Goal: Task Accomplishment & Management: Manage account settings

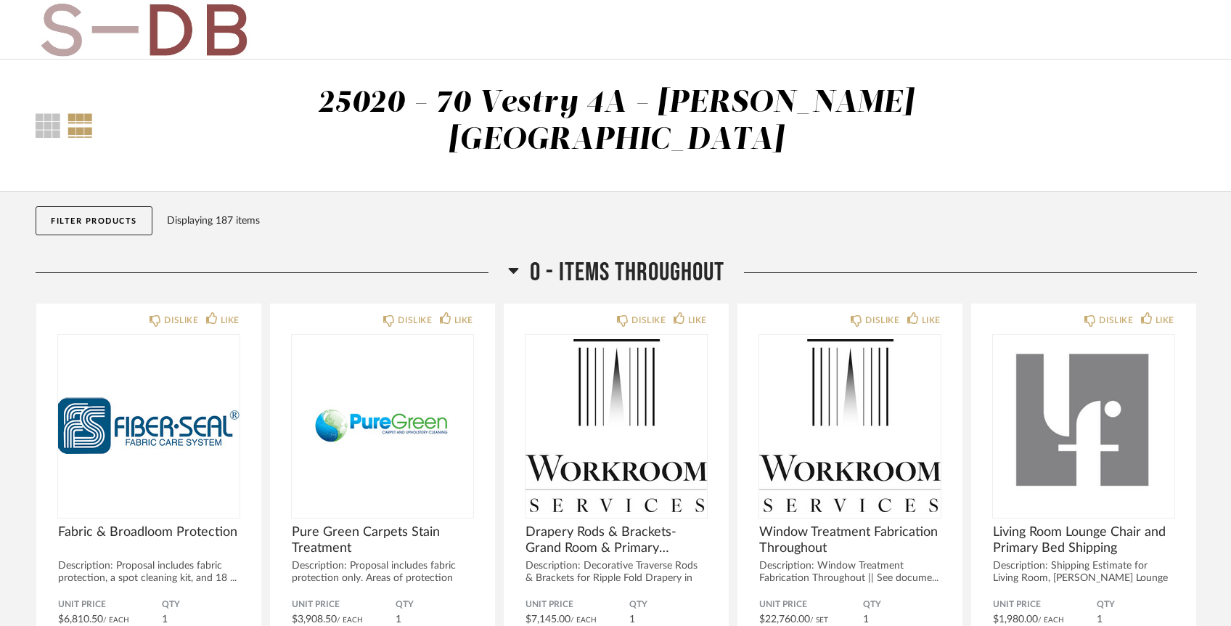
click at [117, 206] on button "Filter Products" at bounding box center [94, 220] width 117 height 29
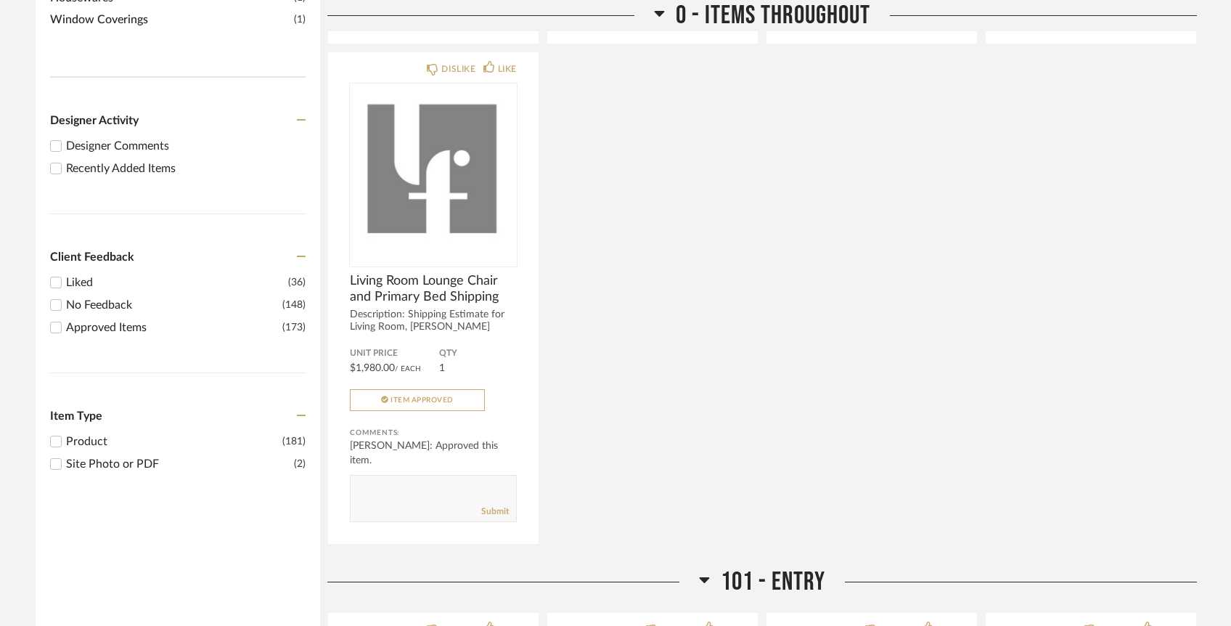
scroll to position [666, 0]
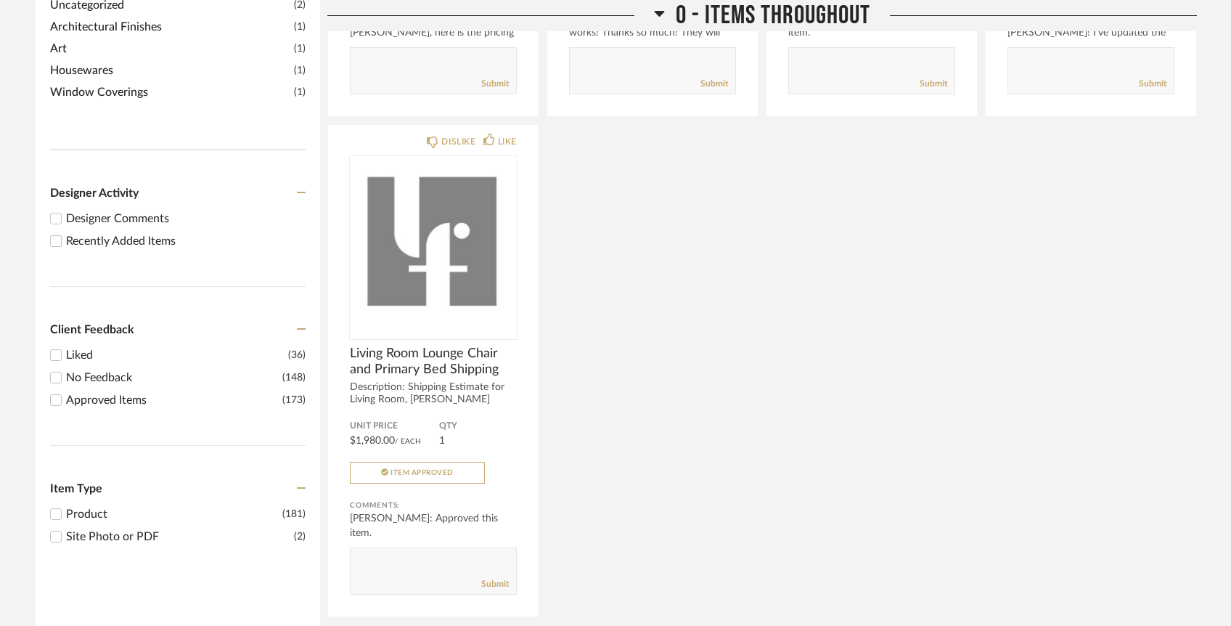
click at [124, 232] on div "Recently Added Items" at bounding box center [186, 240] width 240 height 17
click at [65, 232] on input "Recently Added Items" at bounding box center [55, 240] width 17 height 17
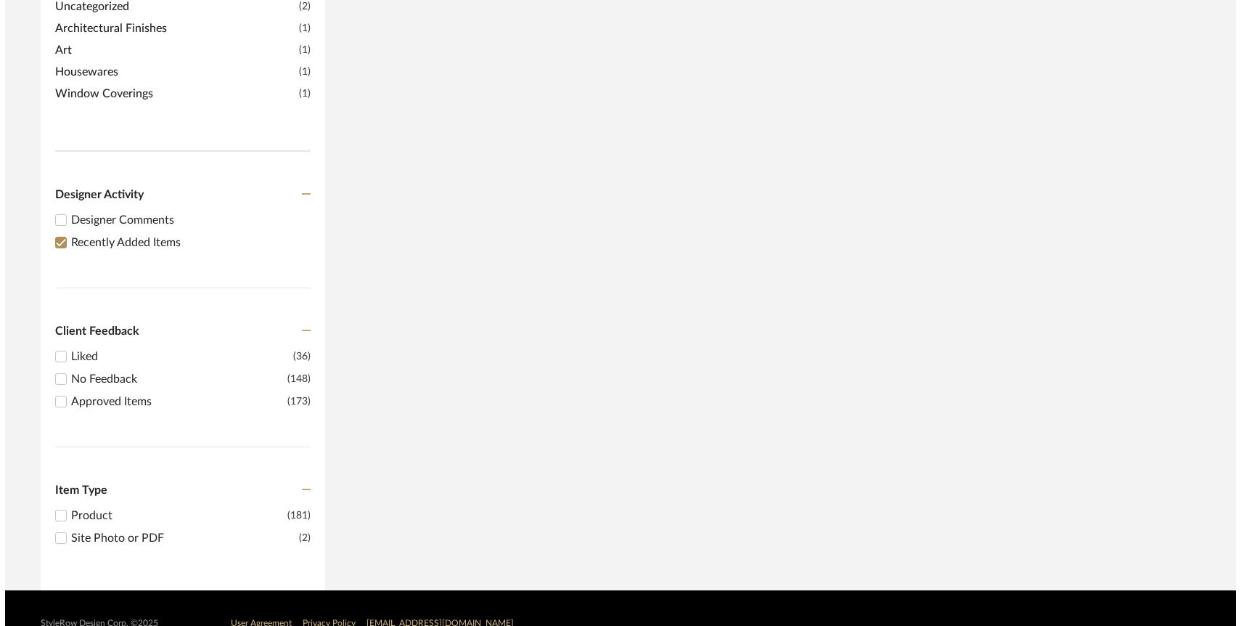
scroll to position [0, 0]
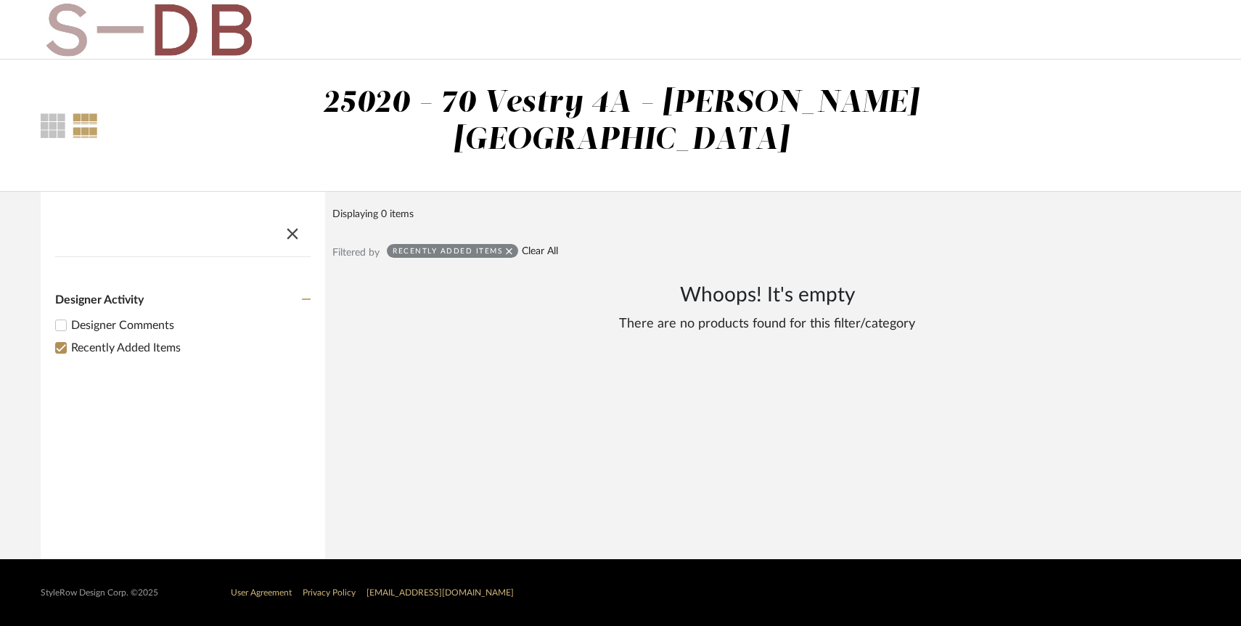
click at [539, 245] on link "Clear All" at bounding box center [540, 251] width 36 height 12
checkbox input "false"
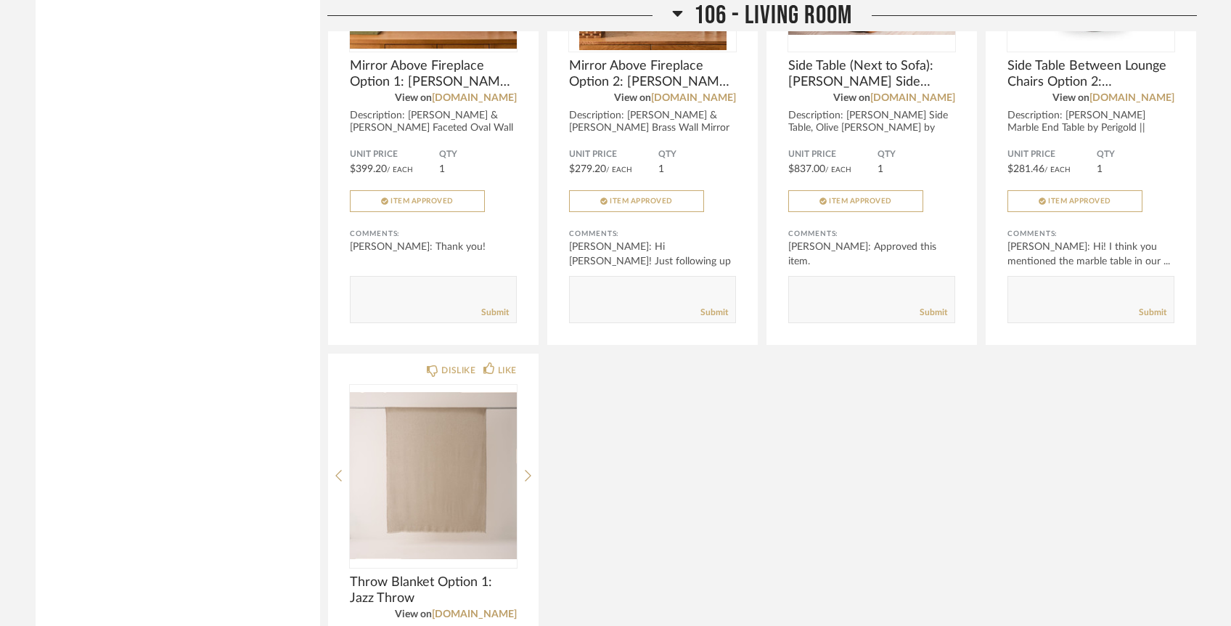
scroll to position [4419, 0]
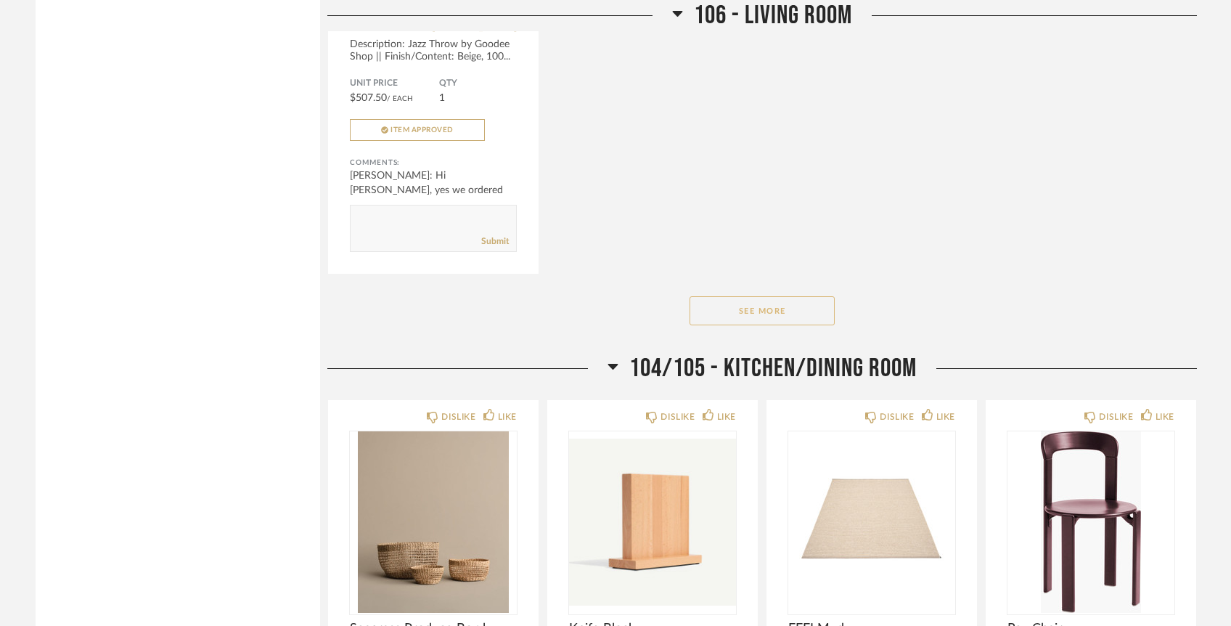
click at [734, 296] on button "See More" at bounding box center [762, 310] width 145 height 29
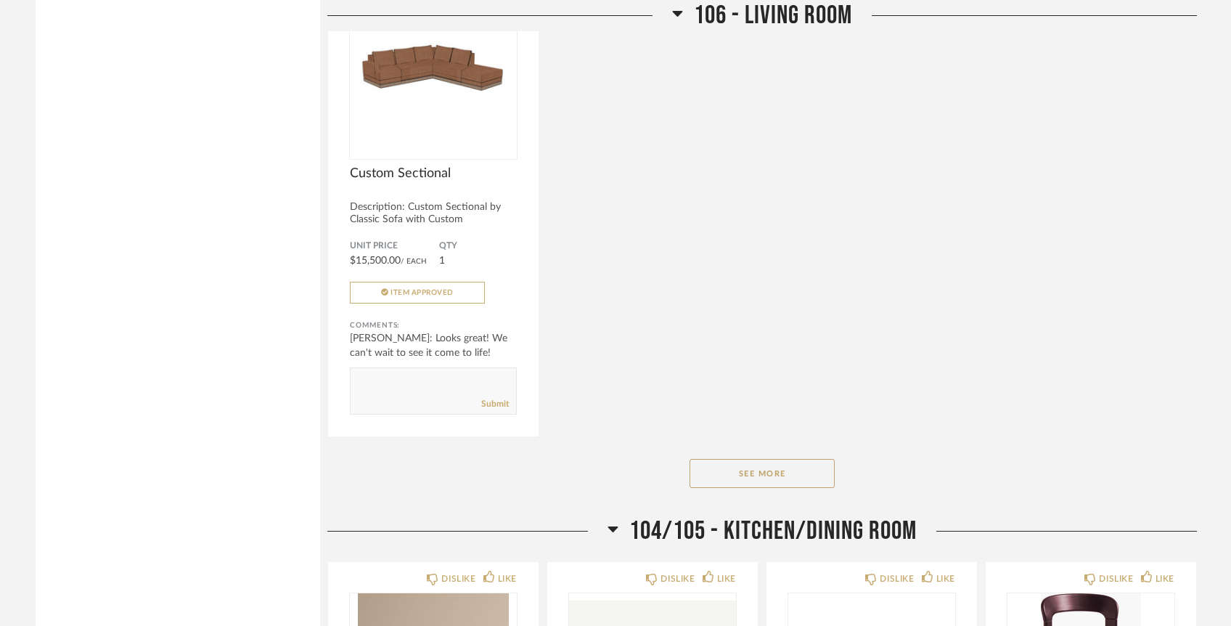
scroll to position [6933, 0]
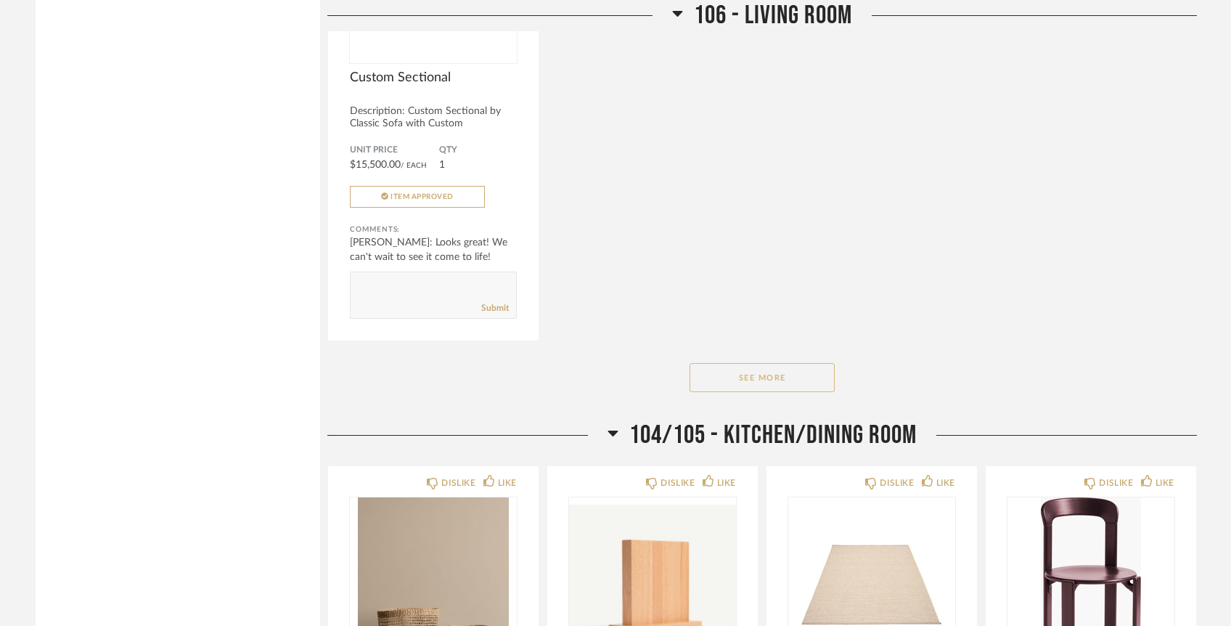
click at [769, 363] on button "See More" at bounding box center [762, 377] width 145 height 29
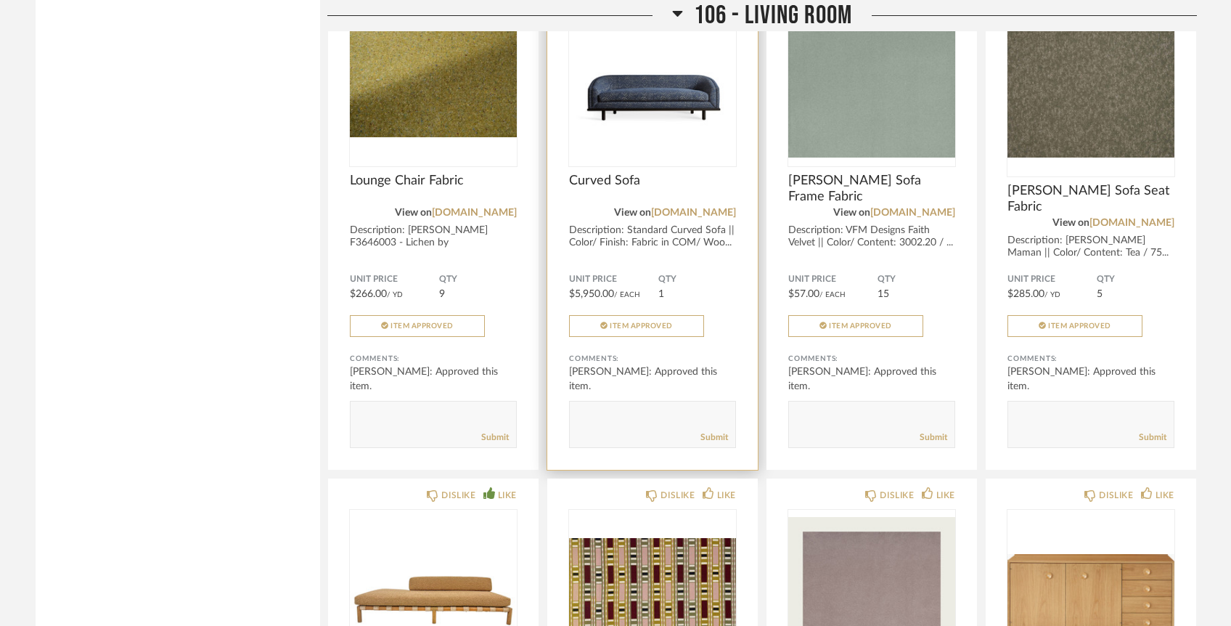
scroll to position [7740, 0]
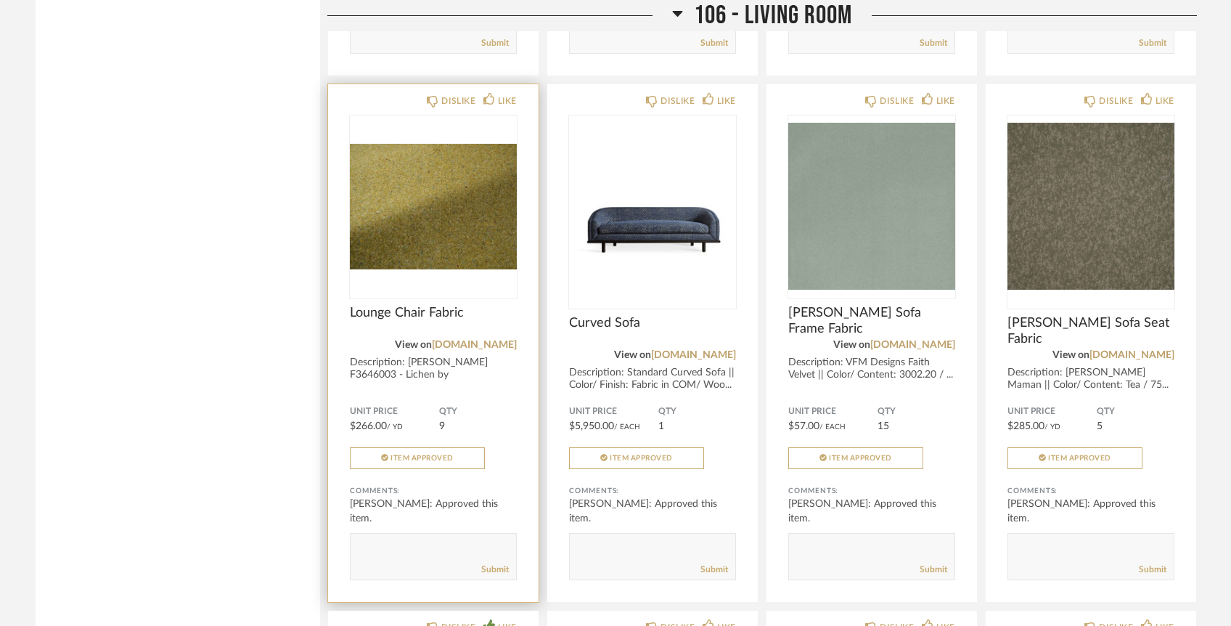
click at [452, 337] on div "View on [DOMAIN_NAME]" at bounding box center [433, 345] width 167 height 16
click at [473, 340] on link "[DOMAIN_NAME]" at bounding box center [474, 345] width 85 height 10
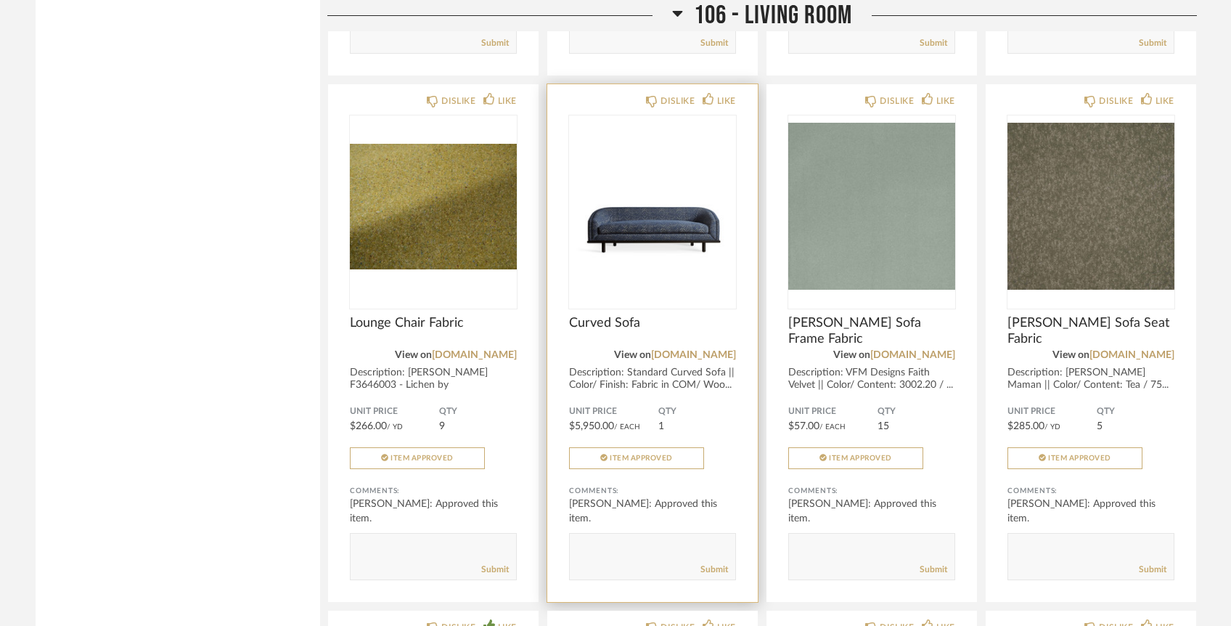
click at [648, 200] on img "0" at bounding box center [652, 205] width 167 height 181
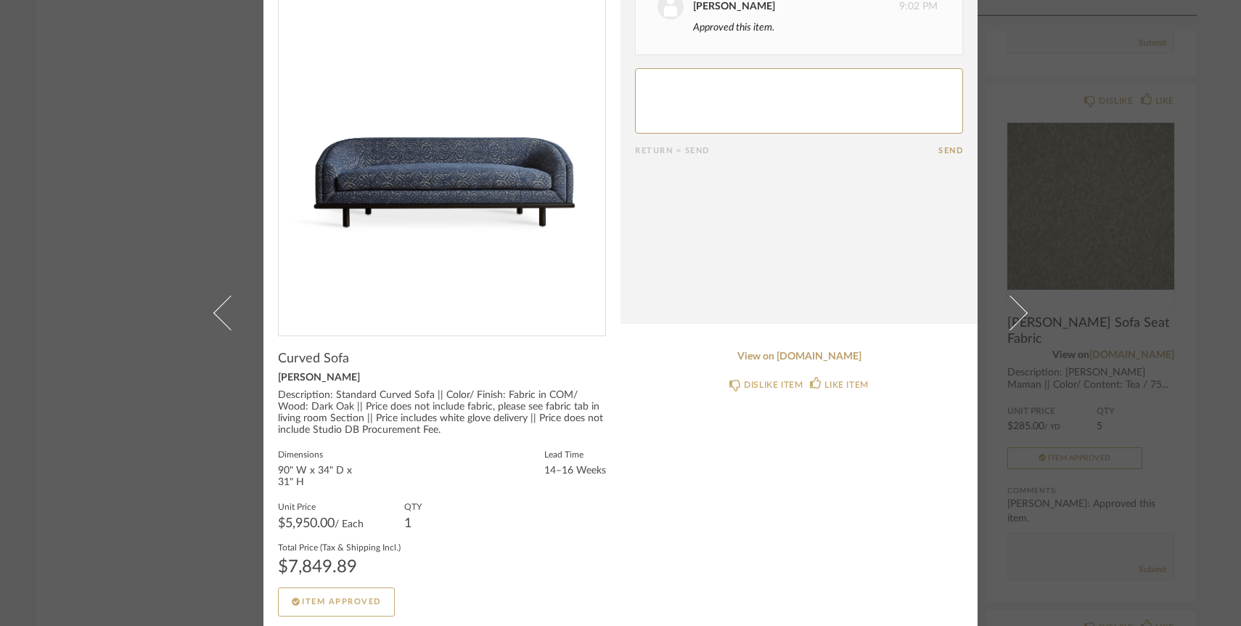
scroll to position [0, 0]
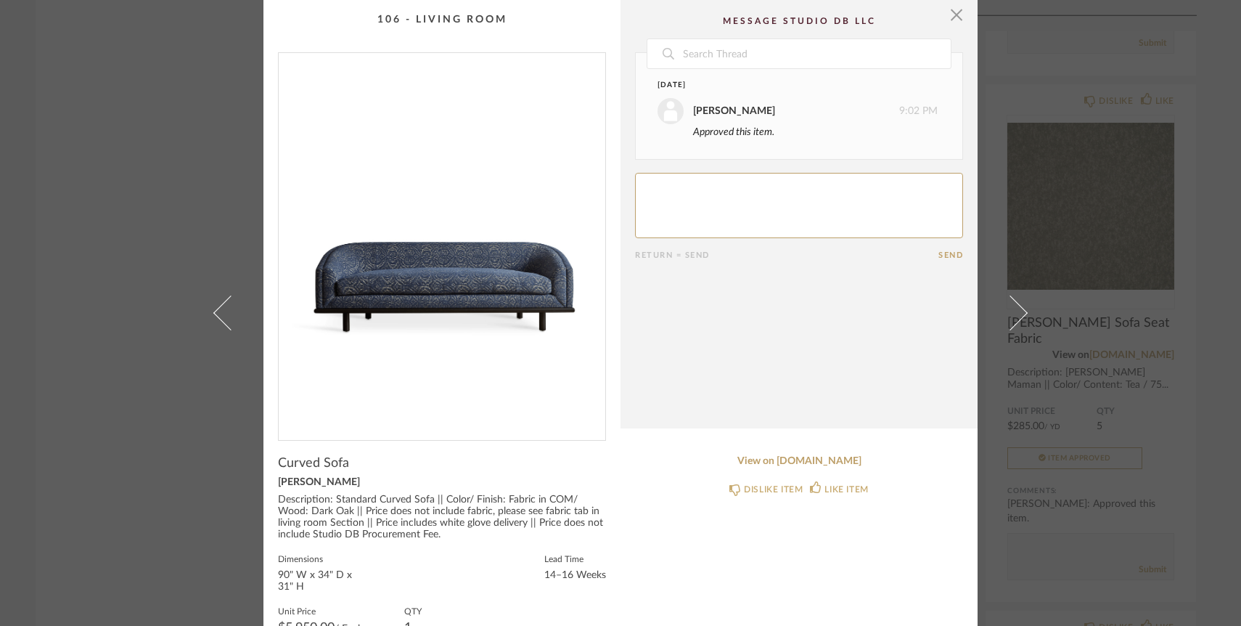
click at [963, 6] on cpp-summary-comments "Date [DATE] [PERSON_NAME] 9:02 PM Approved this item. Return = Send Send" at bounding box center [799, 214] width 357 height 428
click at [959, 11] on cpp-summary-comments "Date [DATE] [PERSON_NAME] 9:02 PM Approved this item. Return = Send Send" at bounding box center [799, 214] width 357 height 428
click at [945, 17] on span "button" at bounding box center [956, 14] width 29 height 29
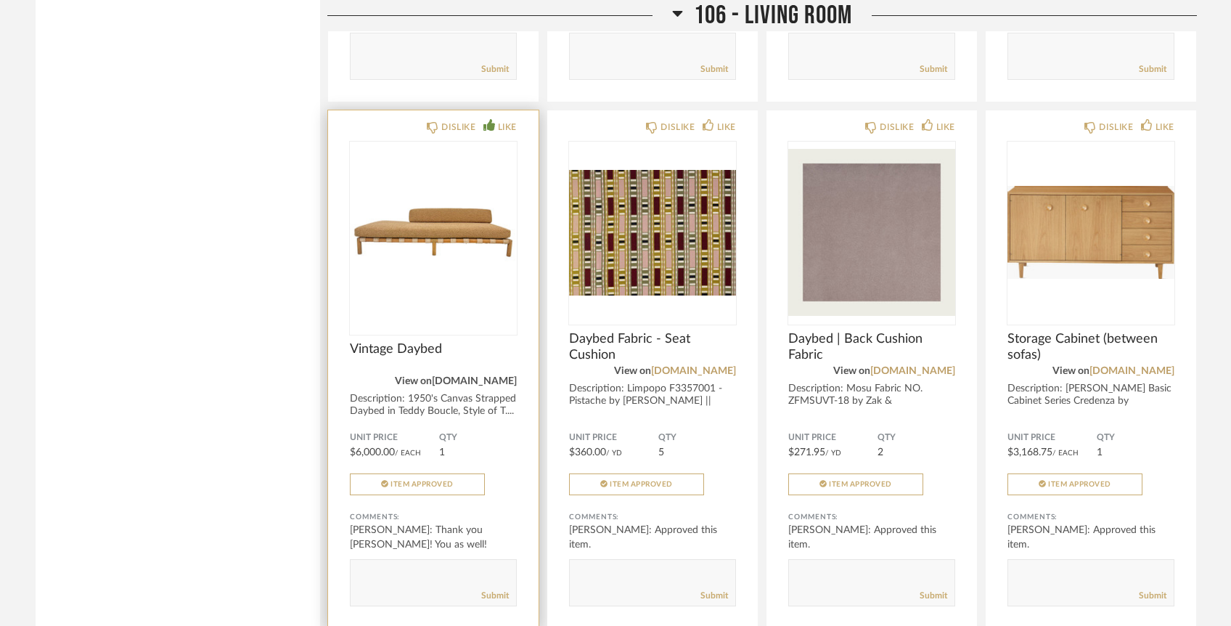
scroll to position [8240, 0]
click at [479, 376] on link "[DOMAIN_NAME]" at bounding box center [474, 381] width 85 height 10
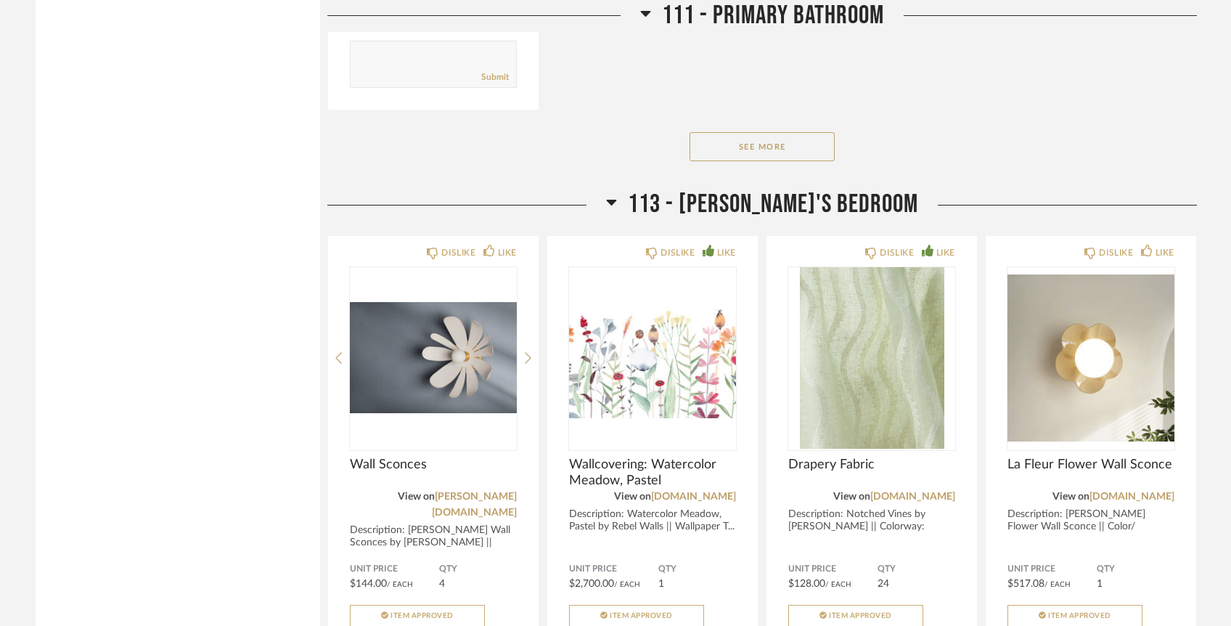
scroll to position [12868, 0]
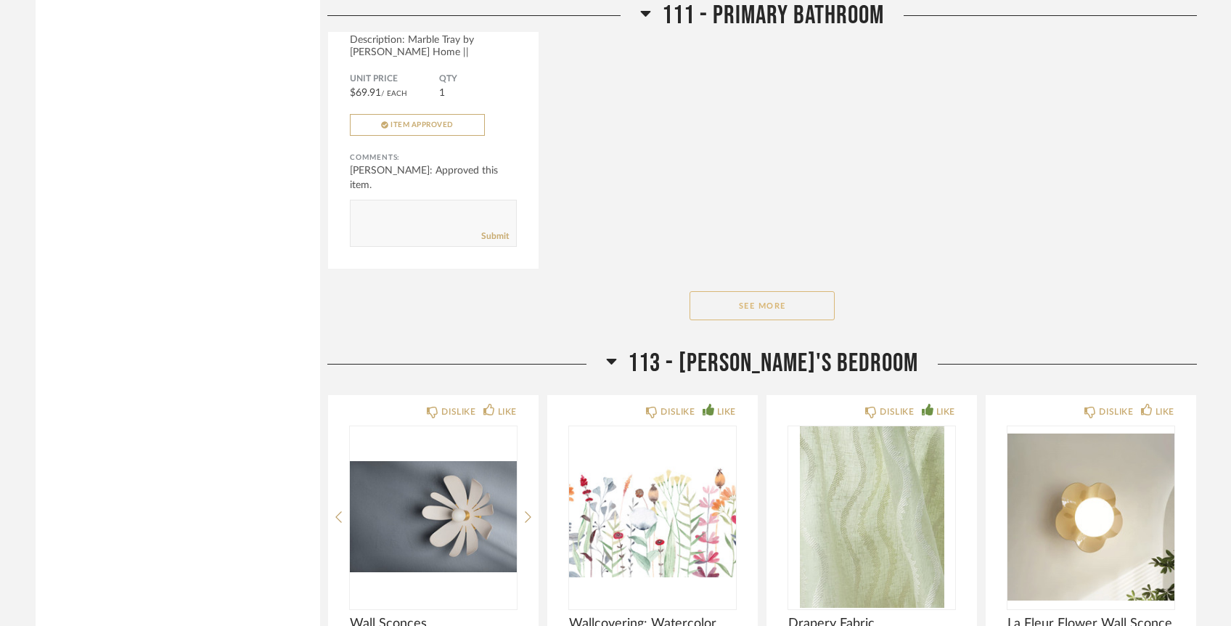
click at [747, 291] on button "See More" at bounding box center [762, 305] width 145 height 29
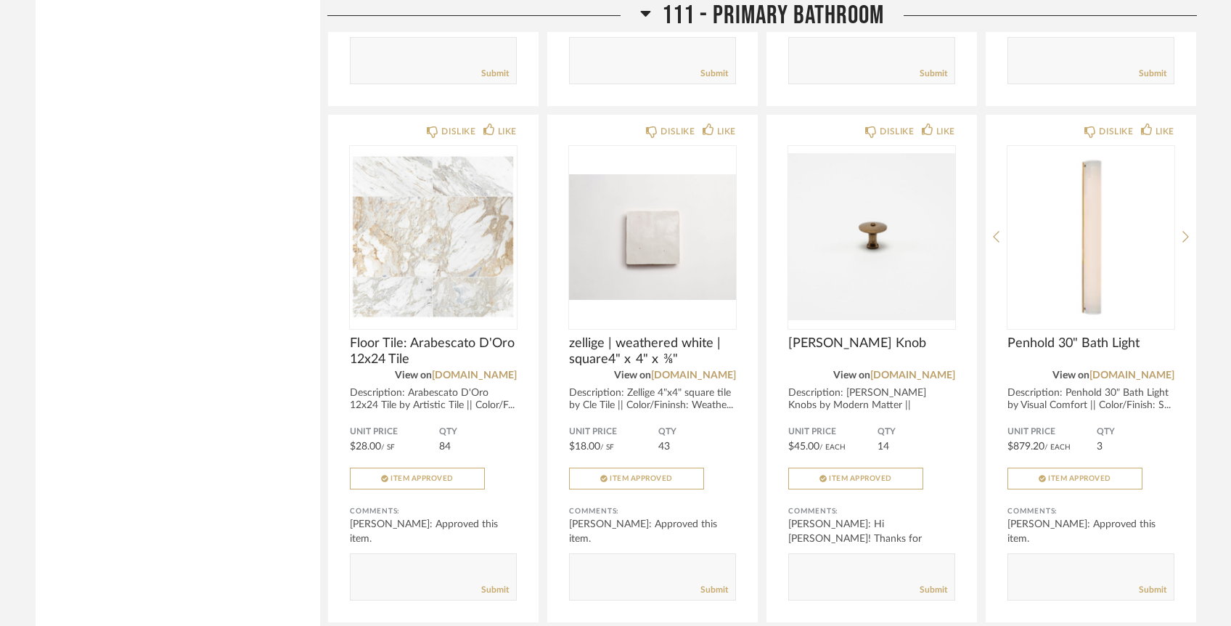
scroll to position [13038, 0]
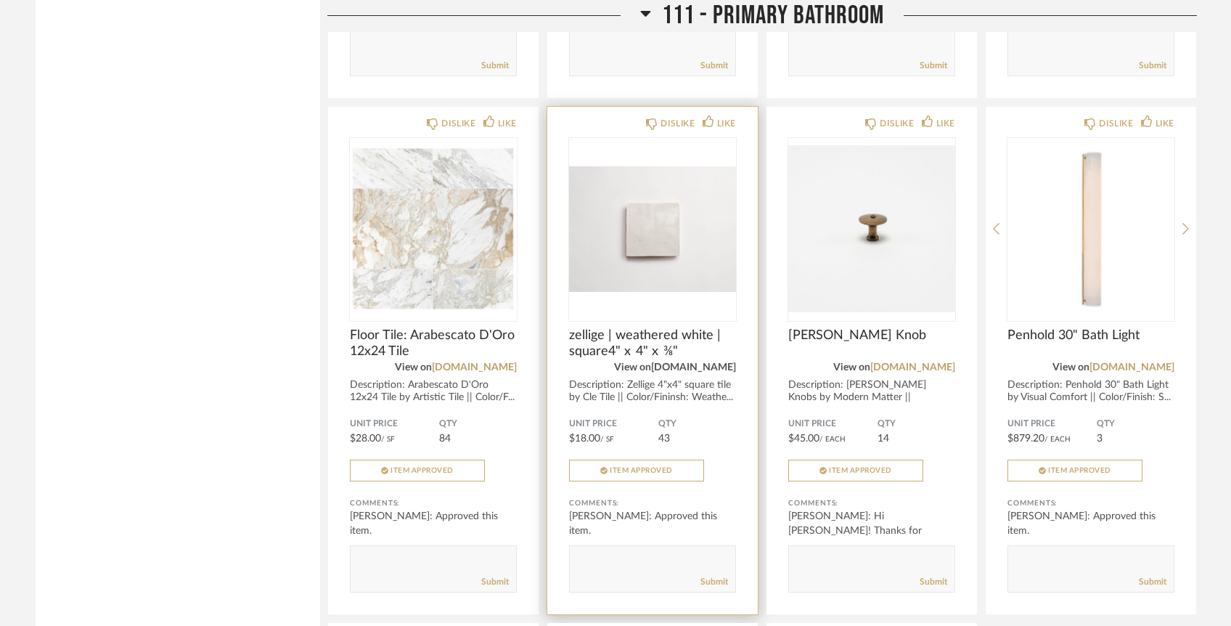
click at [716, 362] on link "[DOMAIN_NAME]" at bounding box center [693, 367] width 85 height 10
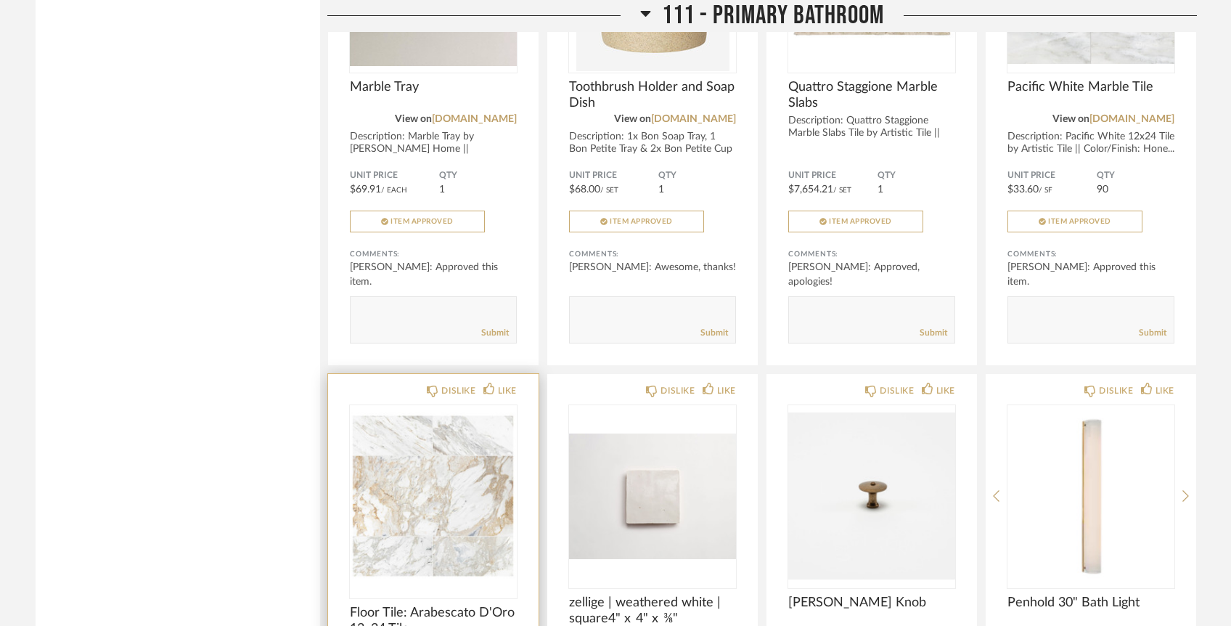
scroll to position [12529, 0]
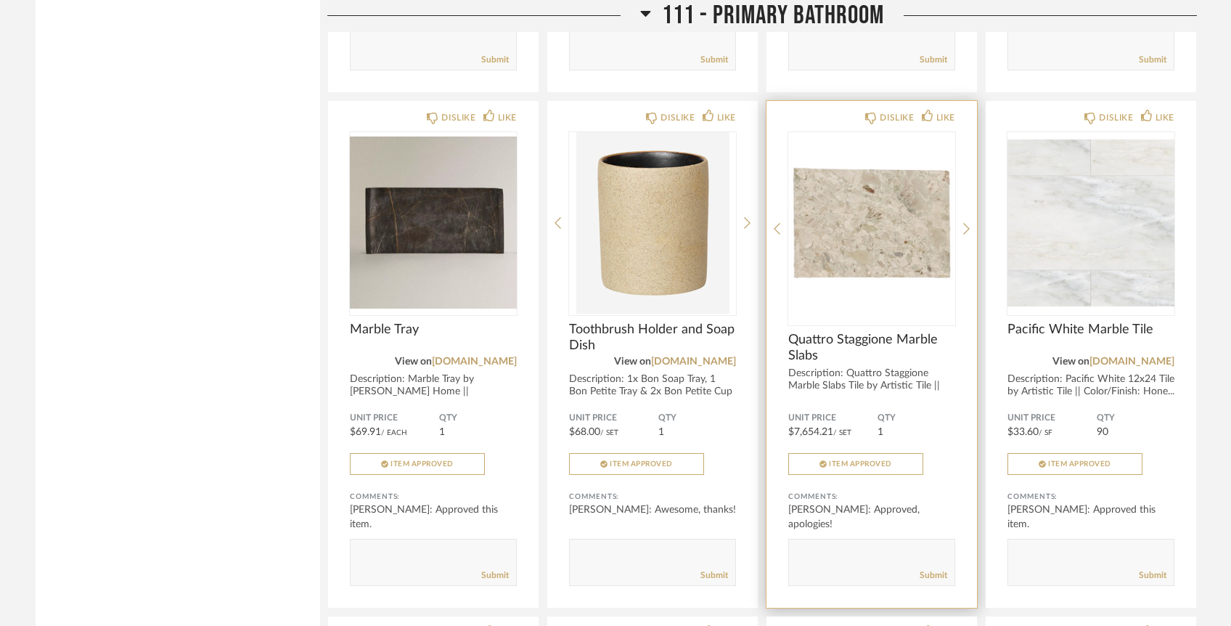
click at [0, 0] on img at bounding box center [0, 0] width 0 height 0
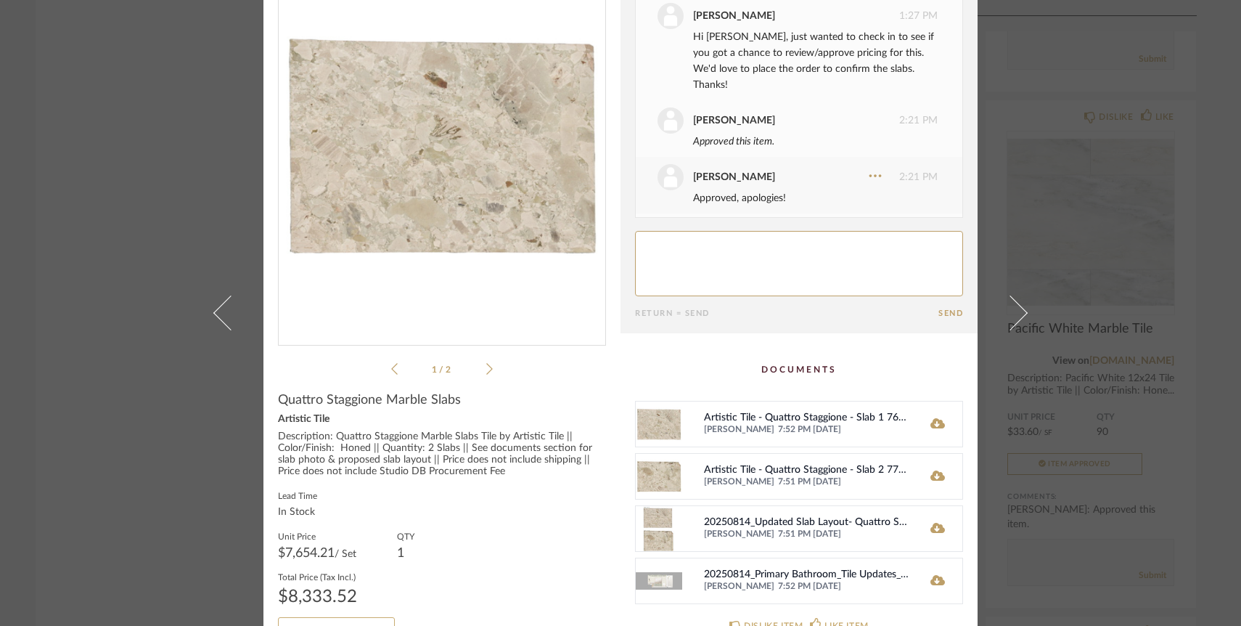
scroll to position [129, 0]
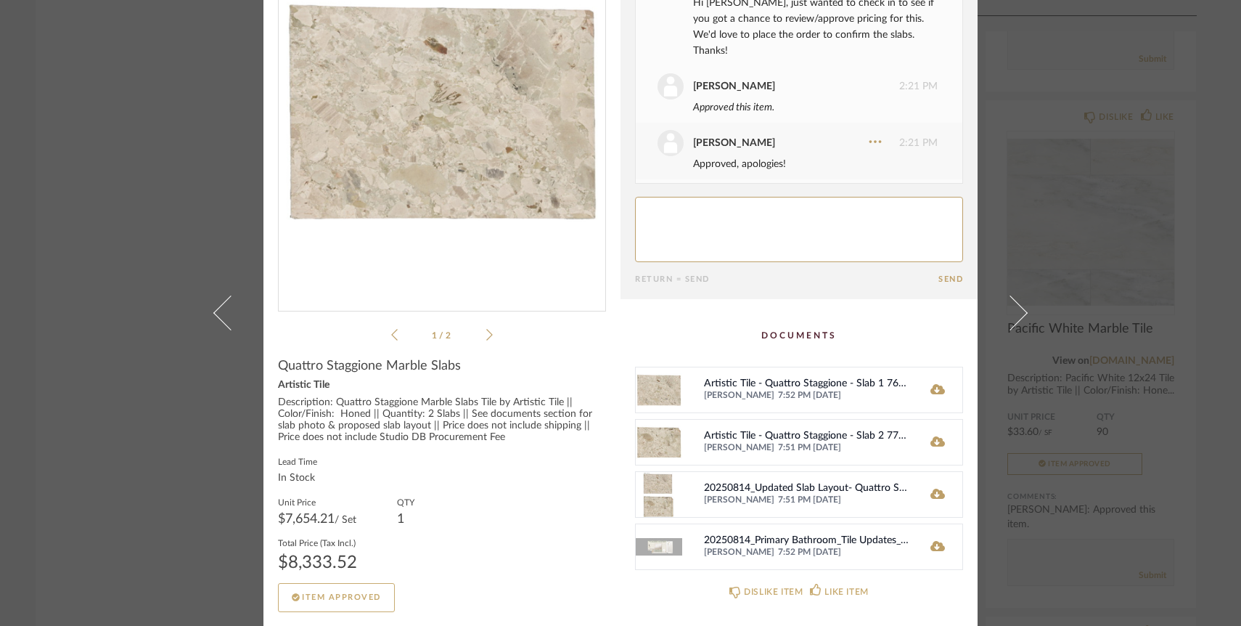
click at [656, 496] on img at bounding box center [659, 494] width 46 height 45
click at [932, 490] on icon at bounding box center [938, 494] width 15 height 10
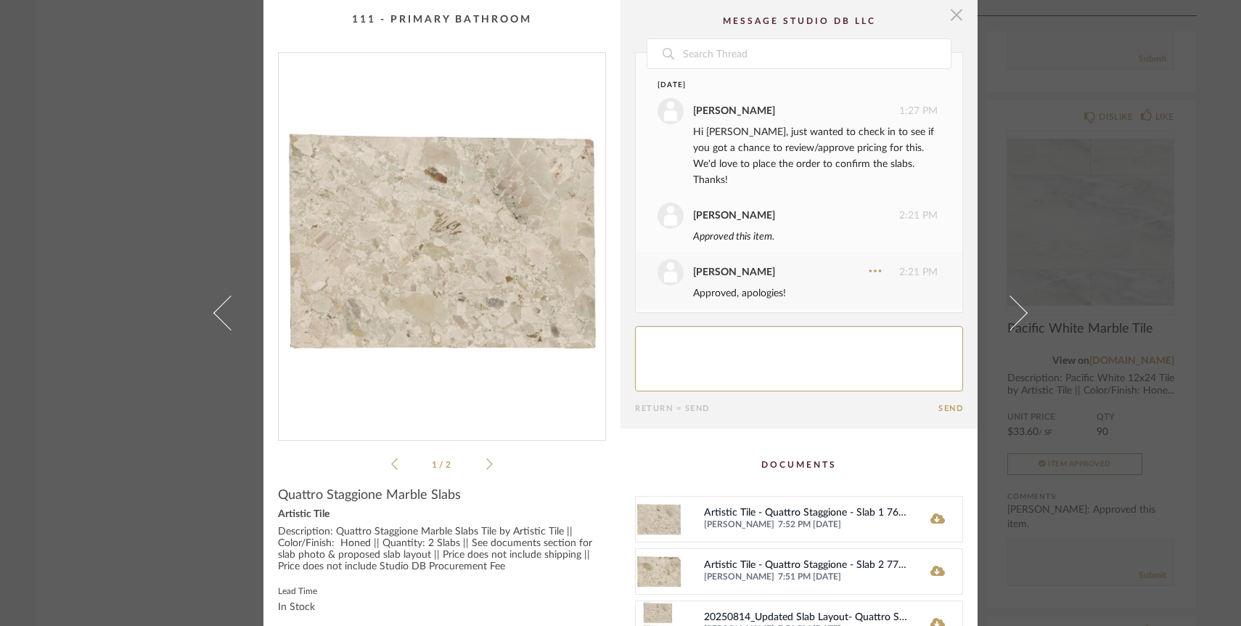
click at [948, 20] on span "button" at bounding box center [956, 14] width 29 height 29
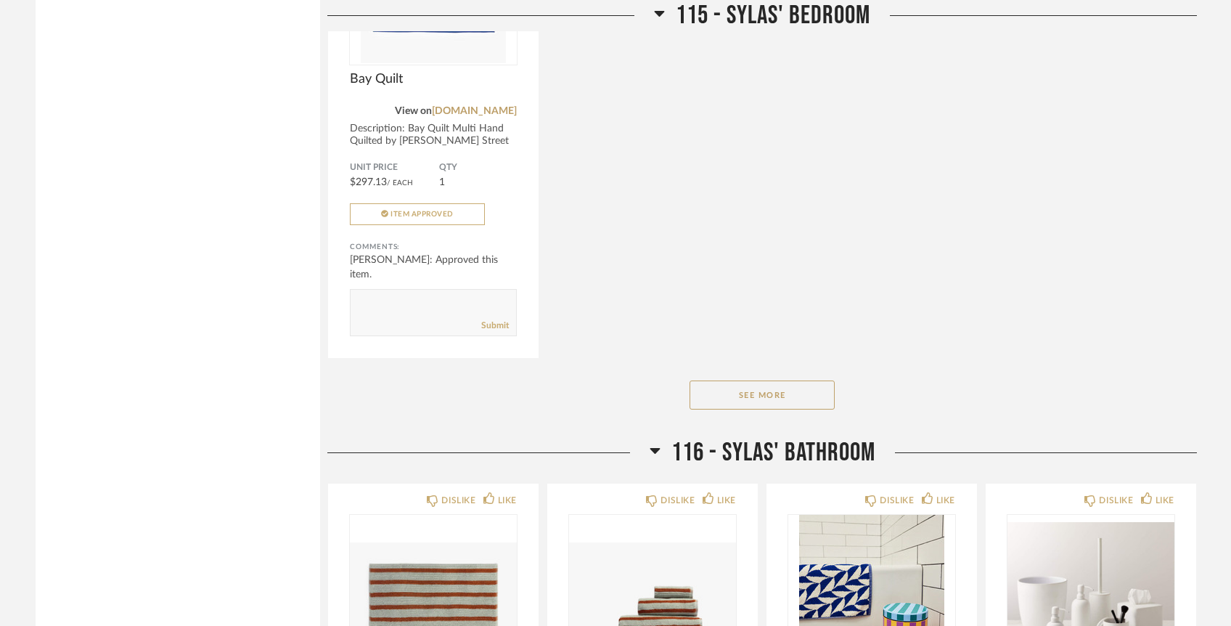
scroll to position [17342, 0]
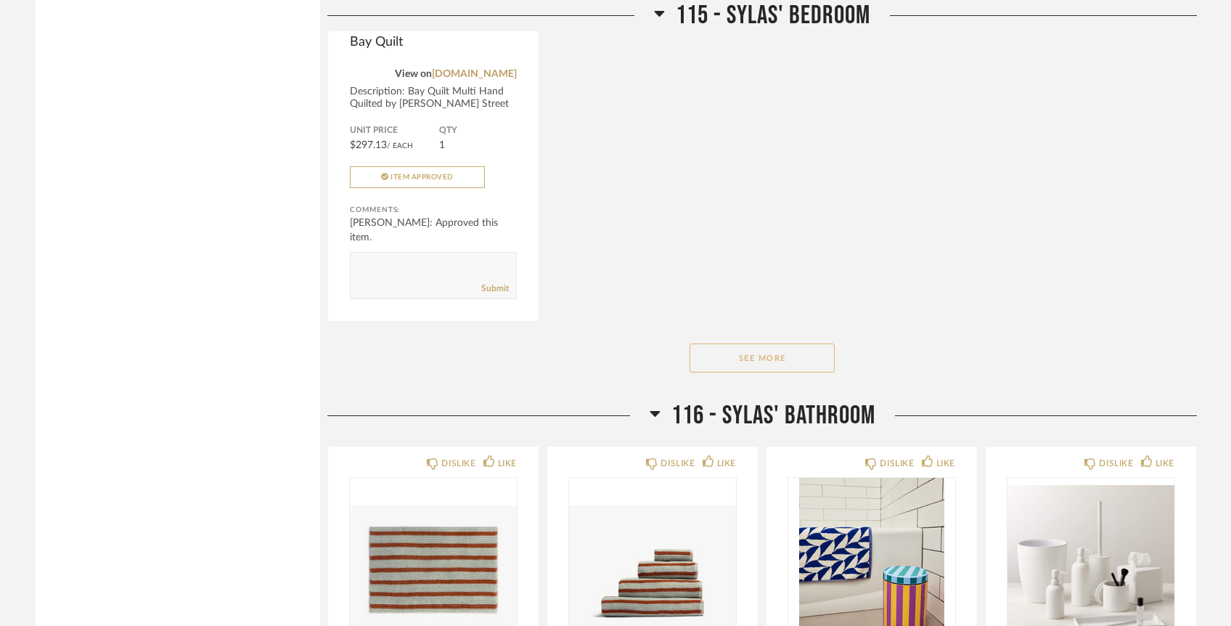
click at [784, 347] on button "See More" at bounding box center [762, 357] width 145 height 29
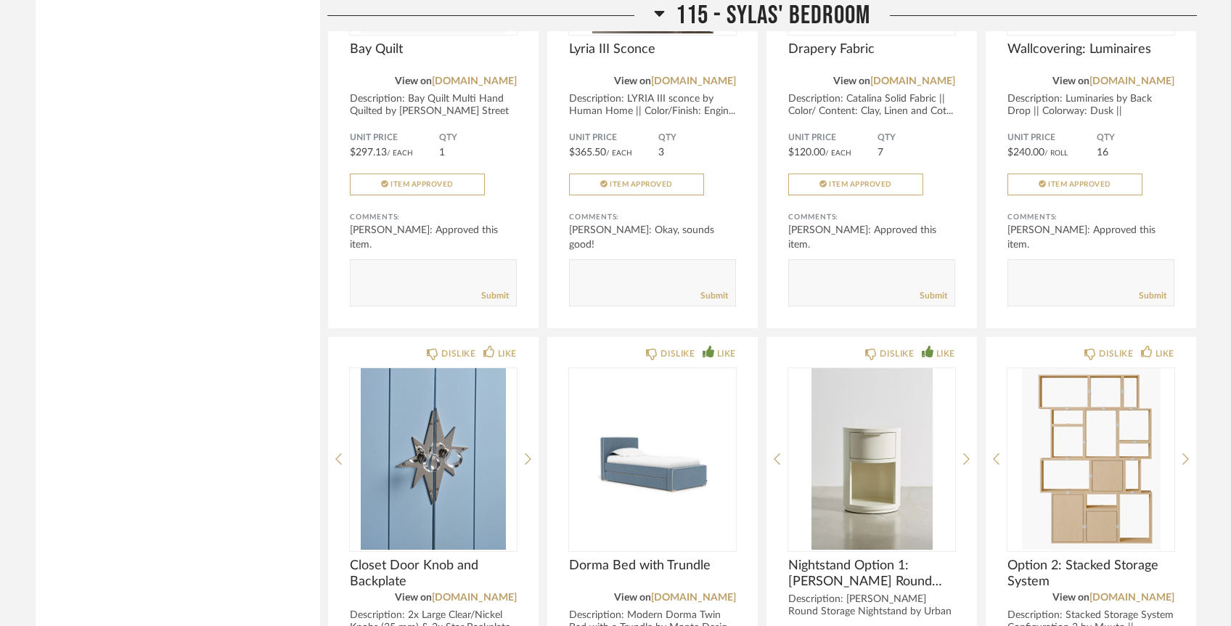
scroll to position [17610, 0]
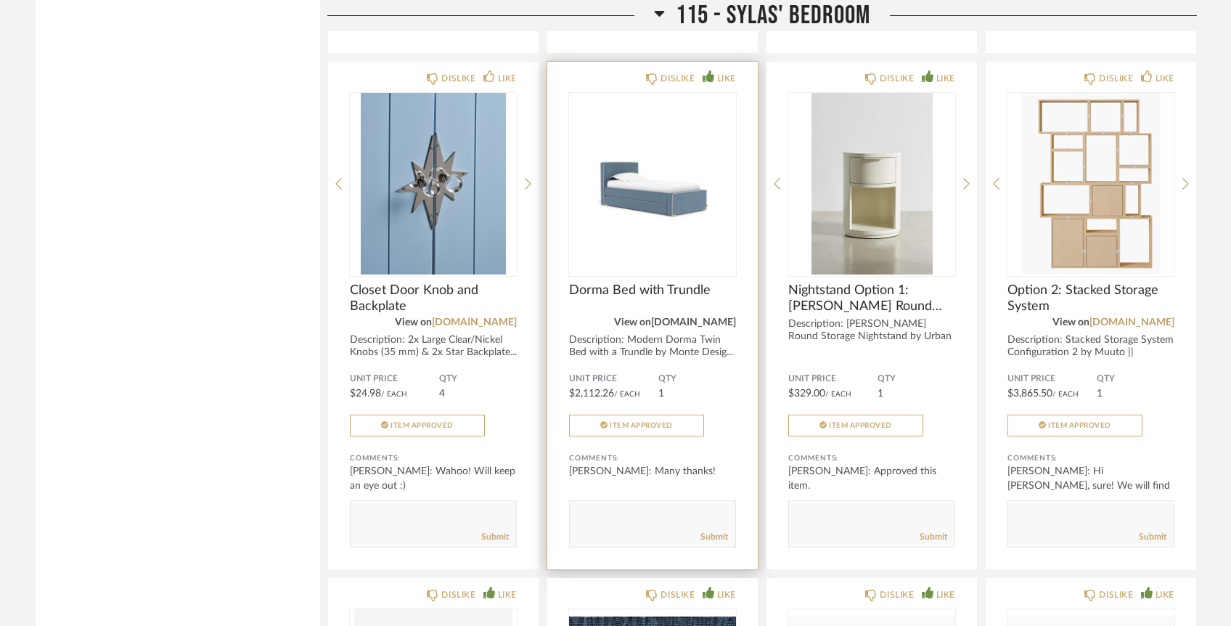
click at [699, 317] on link "[DOMAIN_NAME]" at bounding box center [693, 322] width 85 height 10
click at [661, 160] on div at bounding box center [652, 183] width 167 height 181
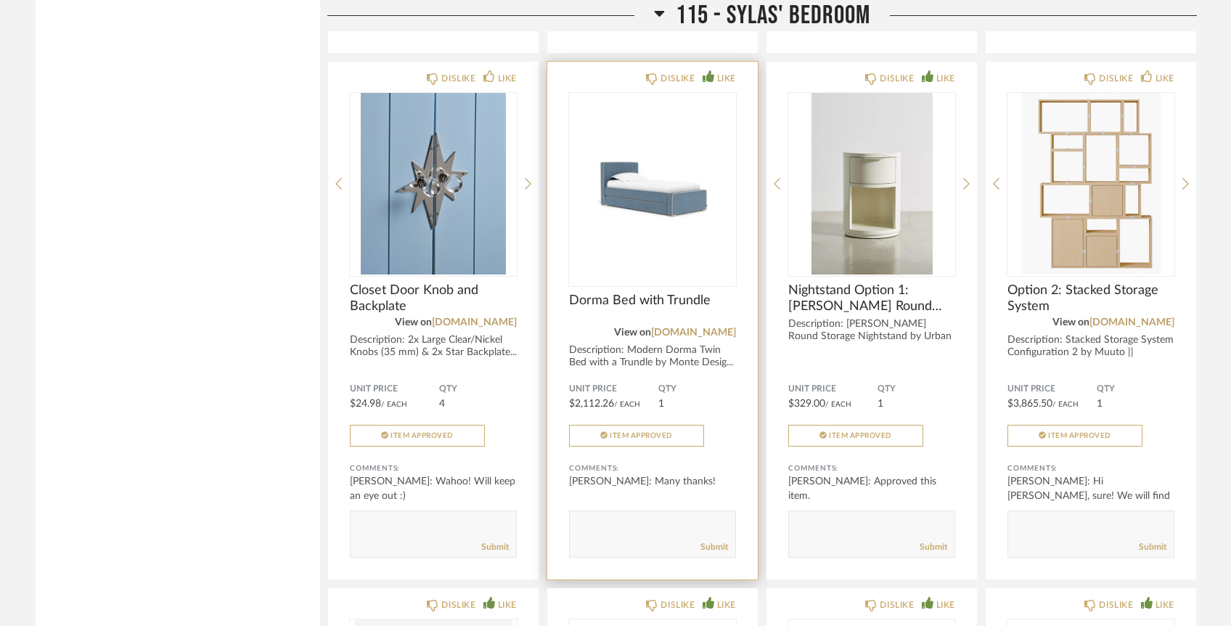
click at [633, 232] on img "0" at bounding box center [652, 183] width 167 height 181
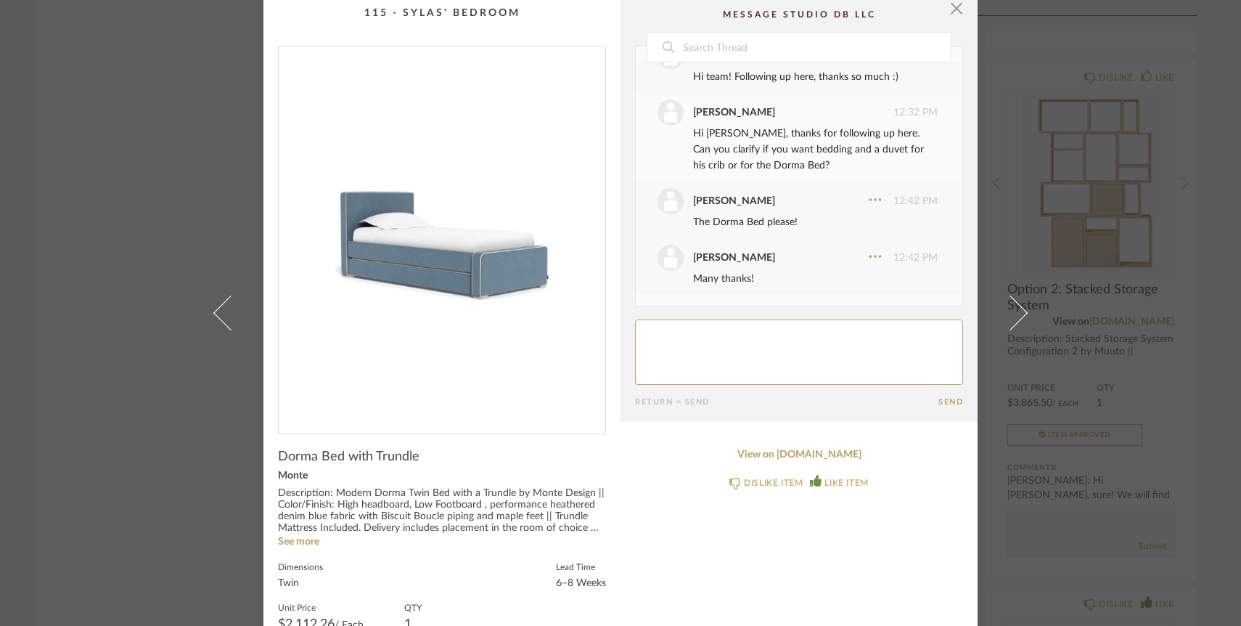
scroll to position [9, 0]
click at [301, 537] on link "See more" at bounding box center [298, 539] width 41 height 10
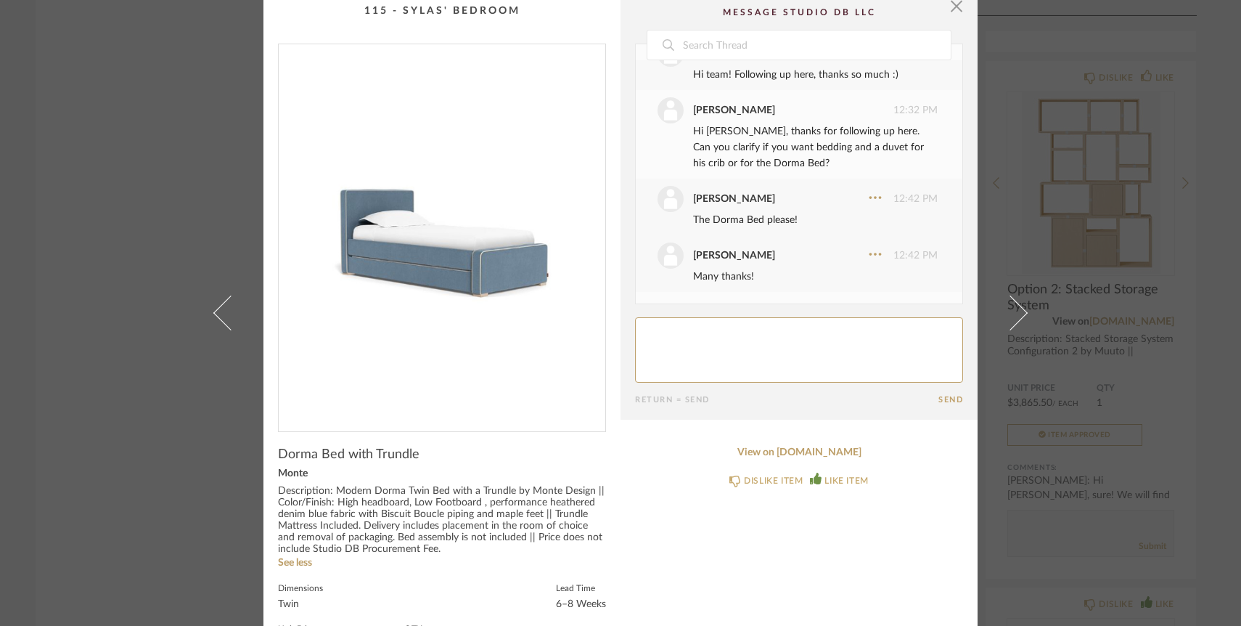
click at [695, 325] on textarea at bounding box center [799, 349] width 328 height 65
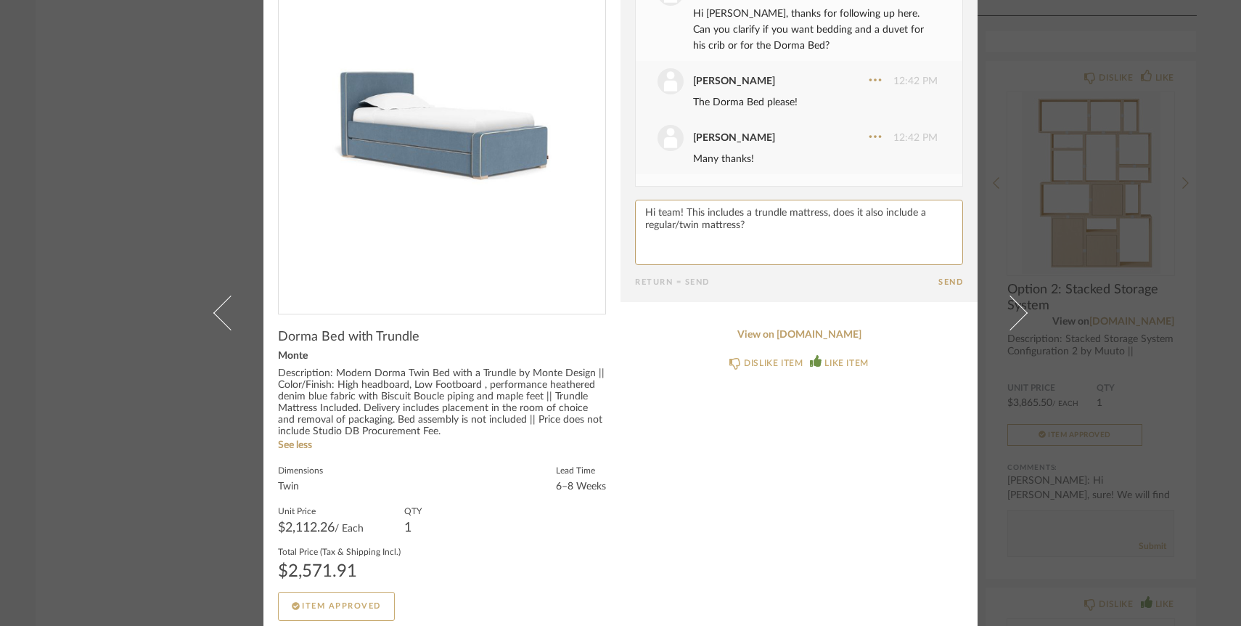
scroll to position [135, 0]
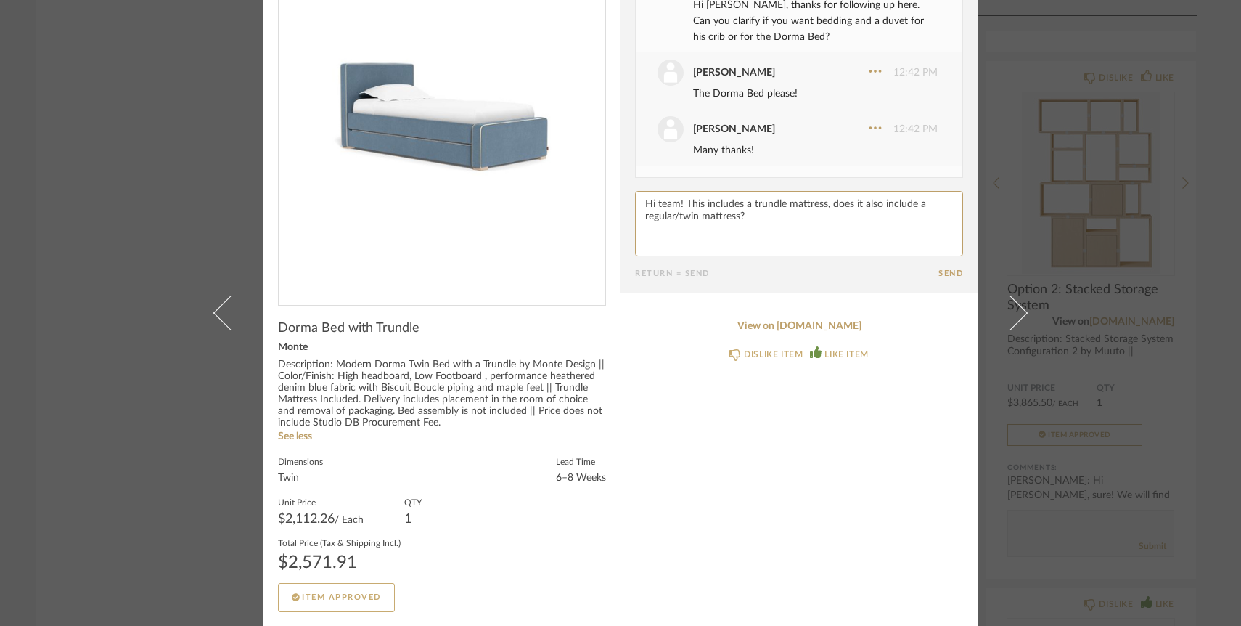
type textarea "Hi team! This includes a trundle mattress, does it also include a regular/twin …"
click at [943, 269] on button "Send" at bounding box center [951, 273] width 25 height 9
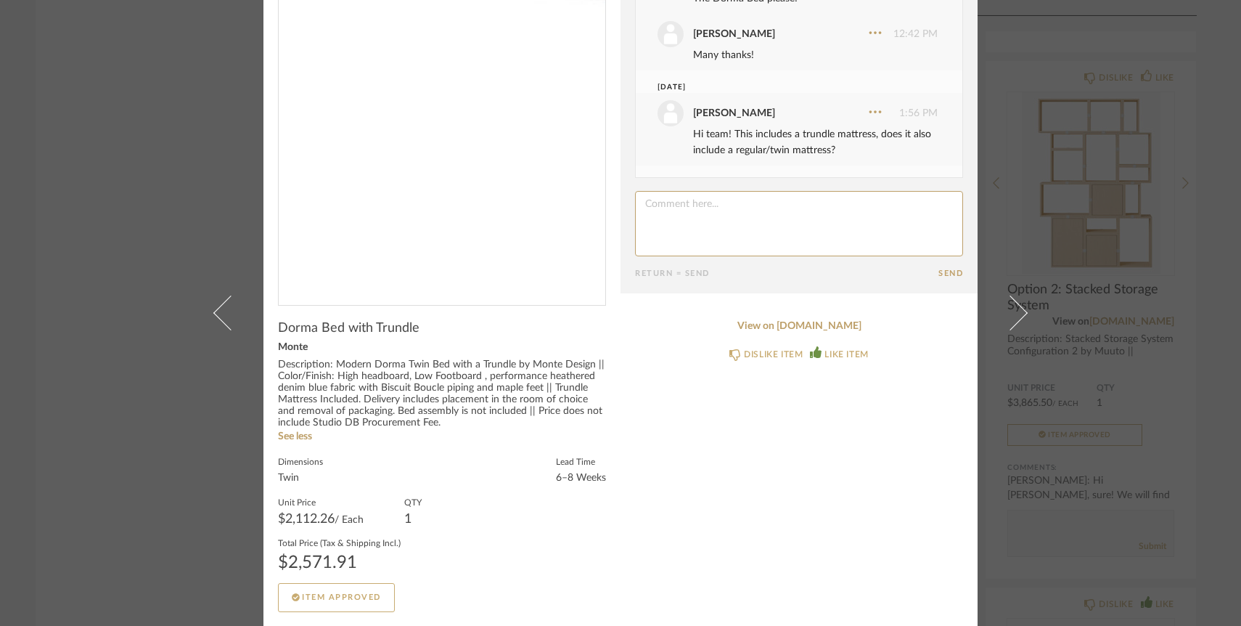
scroll to position [0, 0]
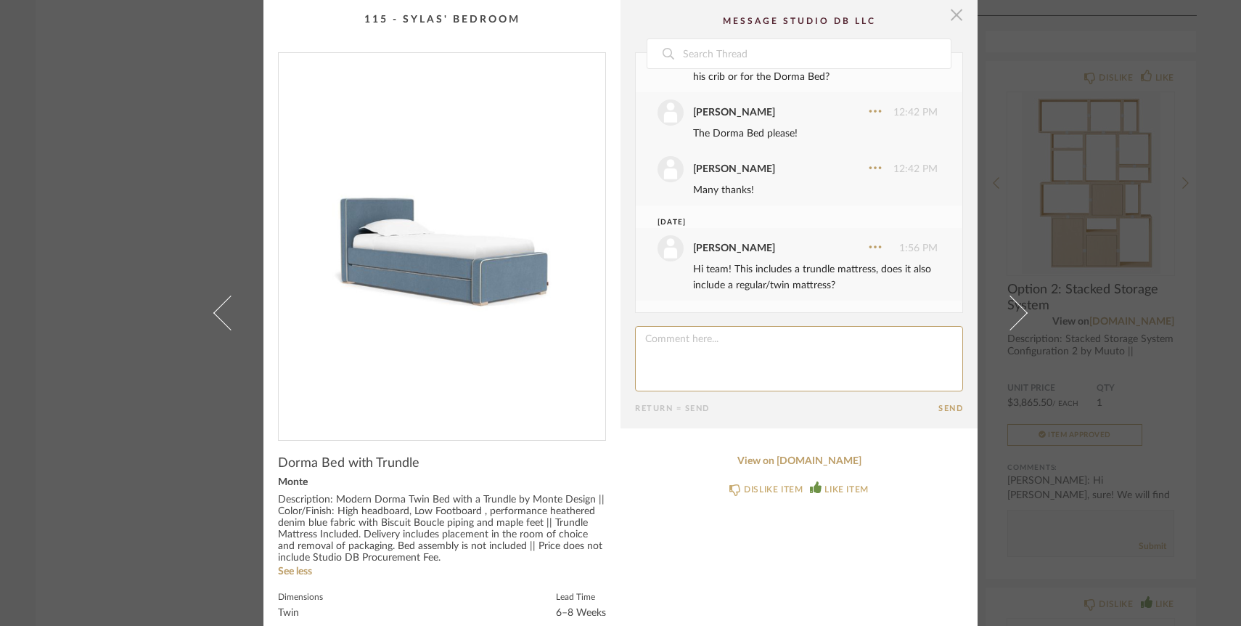
click at [942, 12] on span "button" at bounding box center [956, 14] width 29 height 29
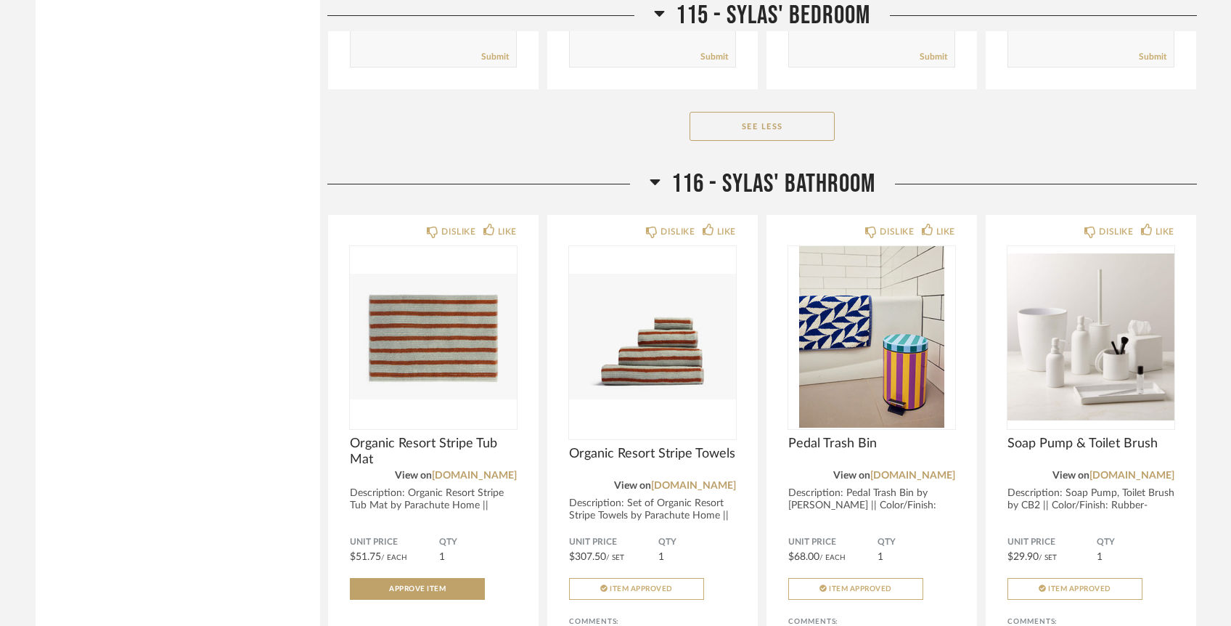
scroll to position [18744, 0]
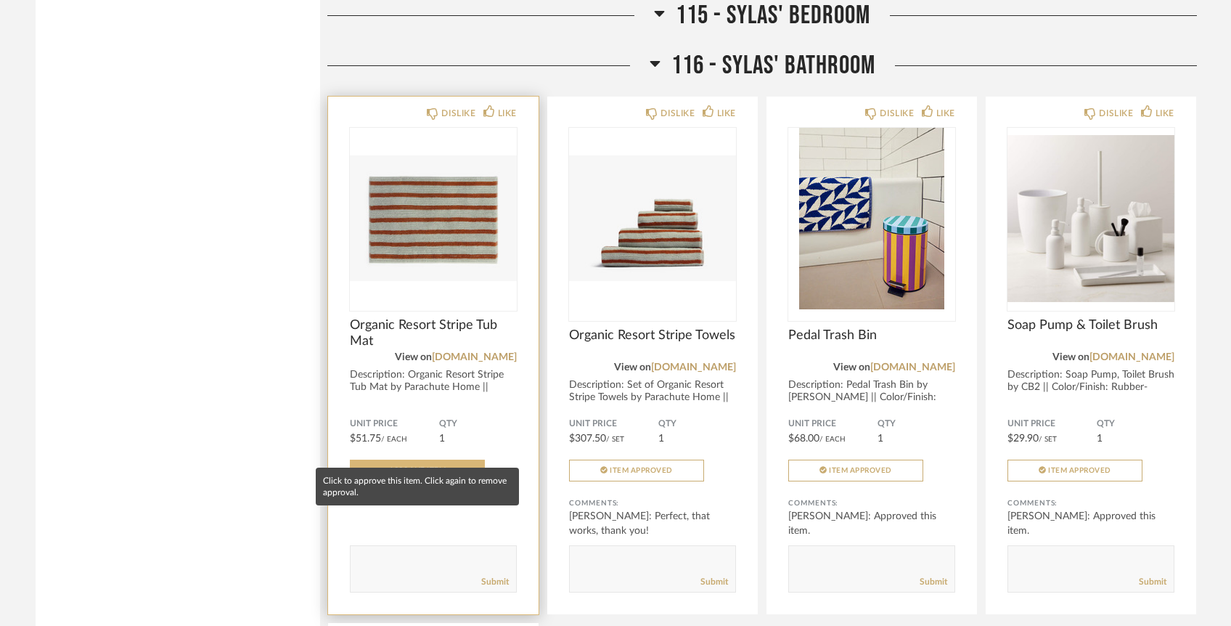
click at [421, 467] on span "Approve Item" at bounding box center [417, 470] width 57 height 7
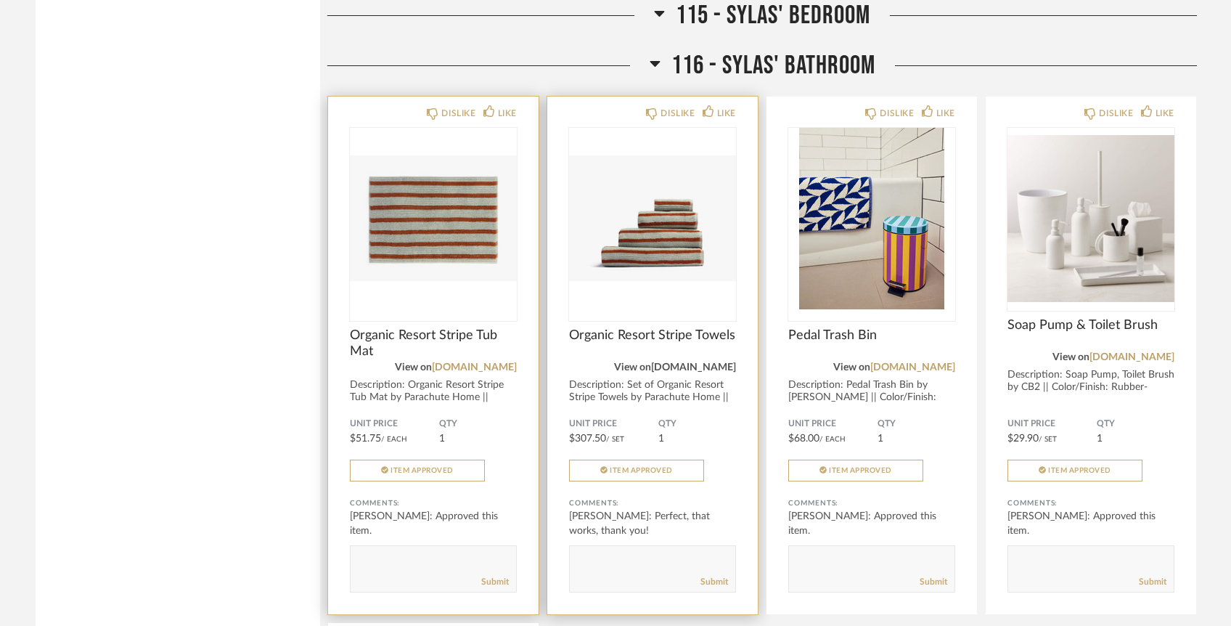
click at [687, 362] on link "[DOMAIN_NAME]" at bounding box center [693, 367] width 85 height 10
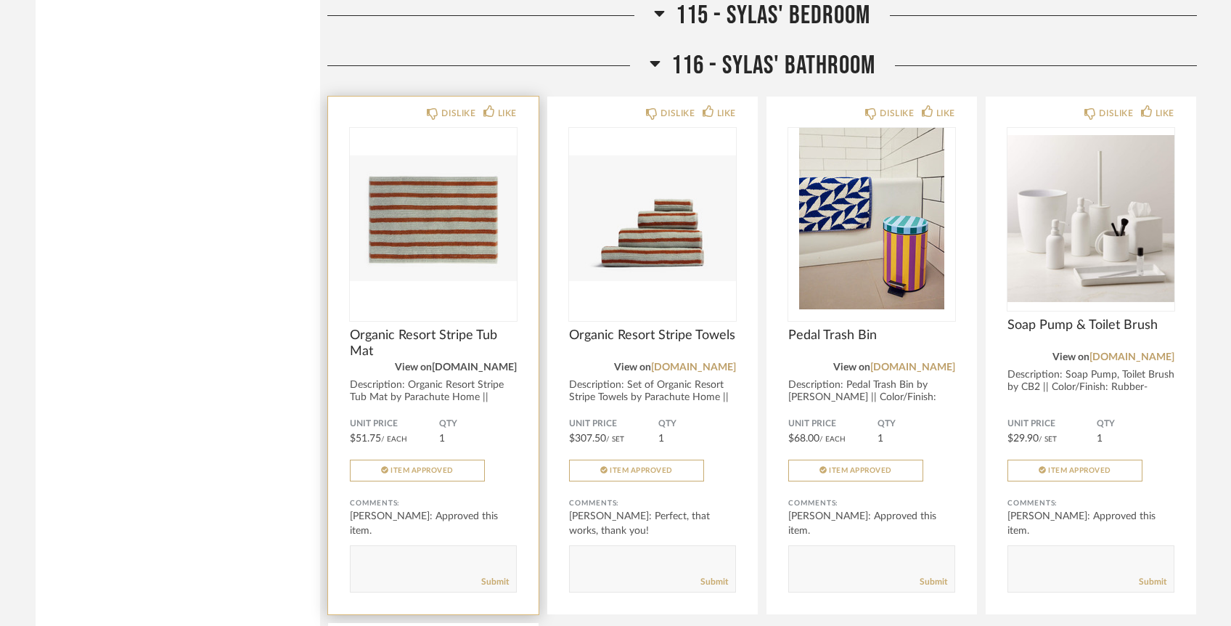
click at [451, 362] on link "[DOMAIN_NAME]" at bounding box center [474, 367] width 85 height 10
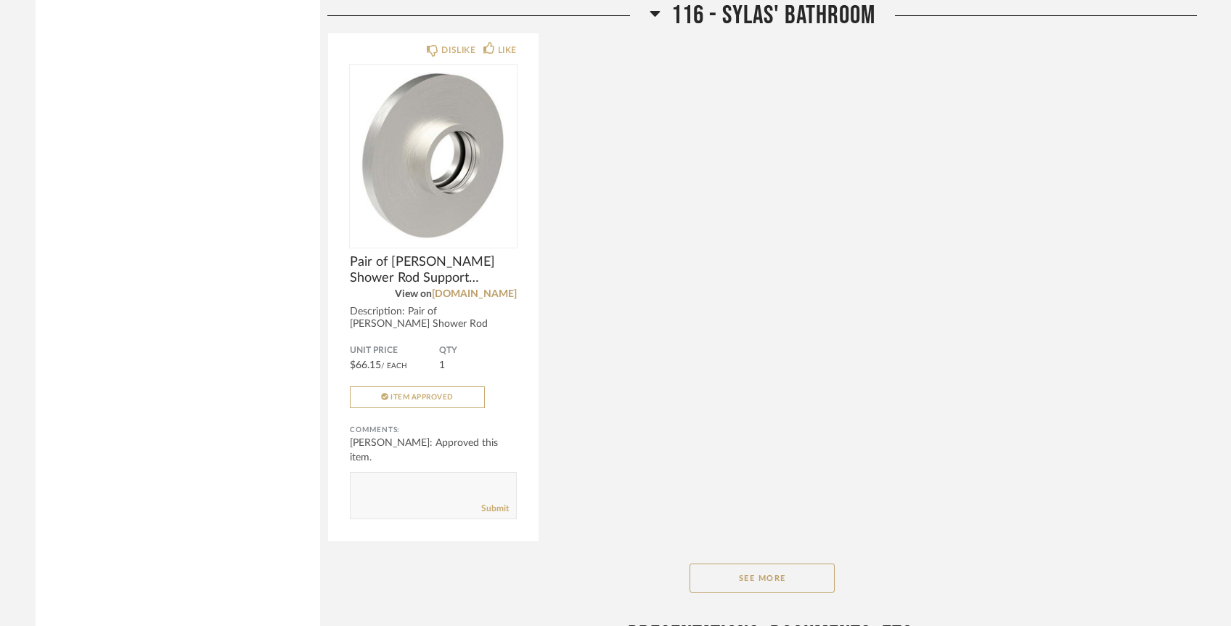
scroll to position [19654, 0]
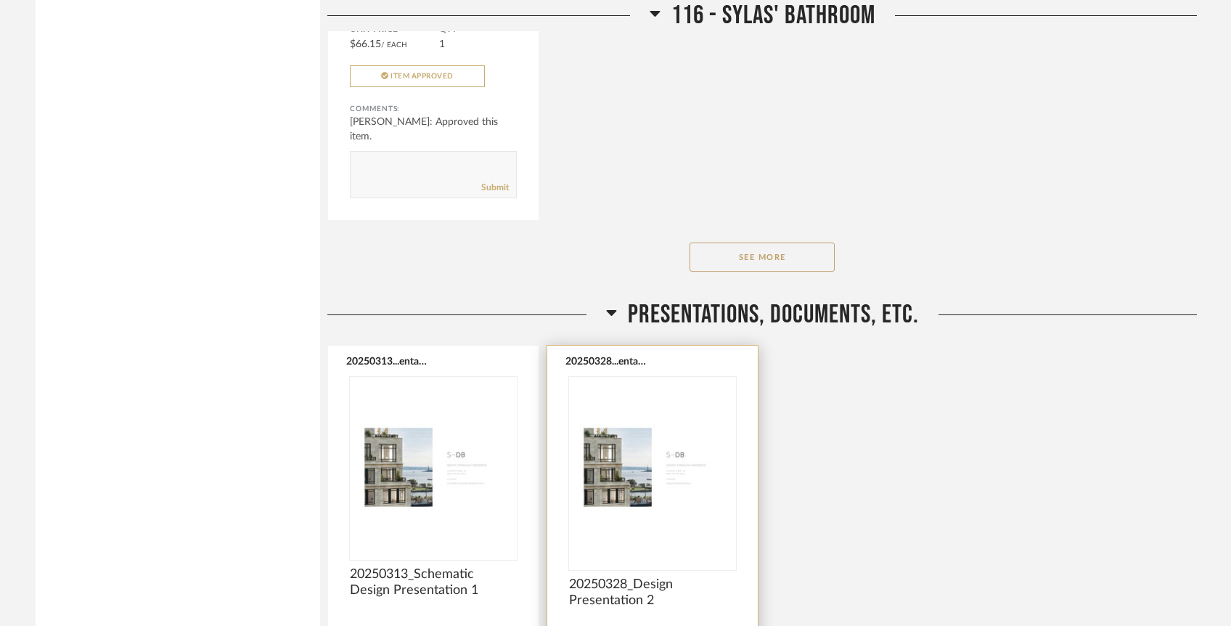
click at [0, 0] on img at bounding box center [0, 0] width 0 height 0
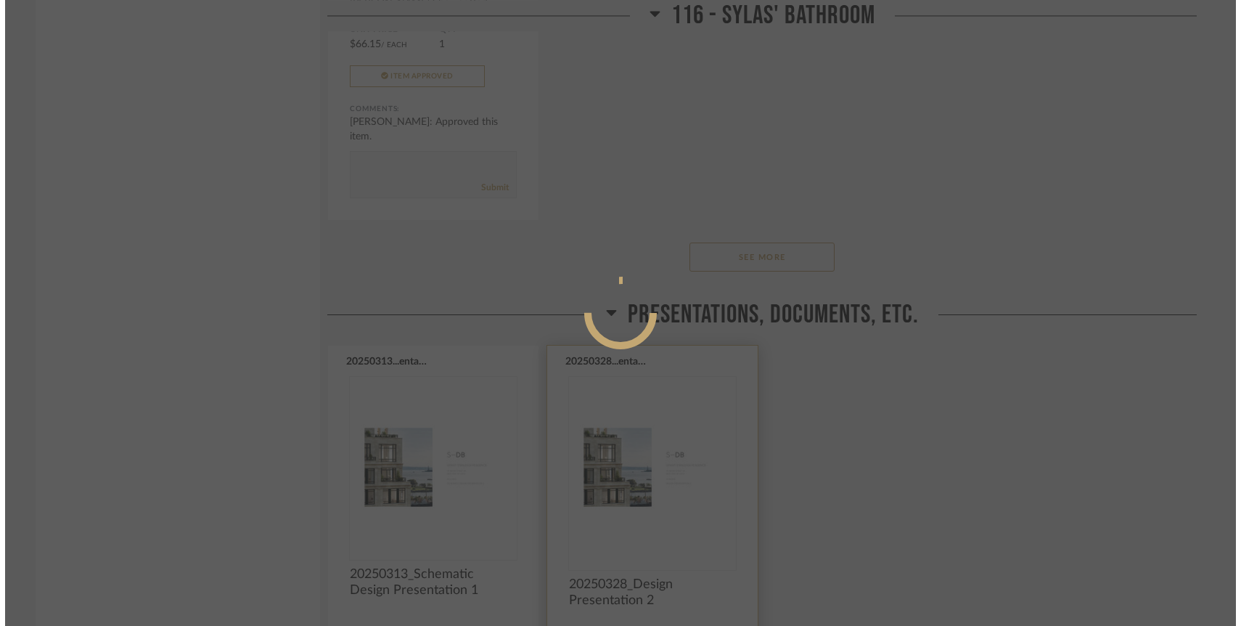
scroll to position [0, 0]
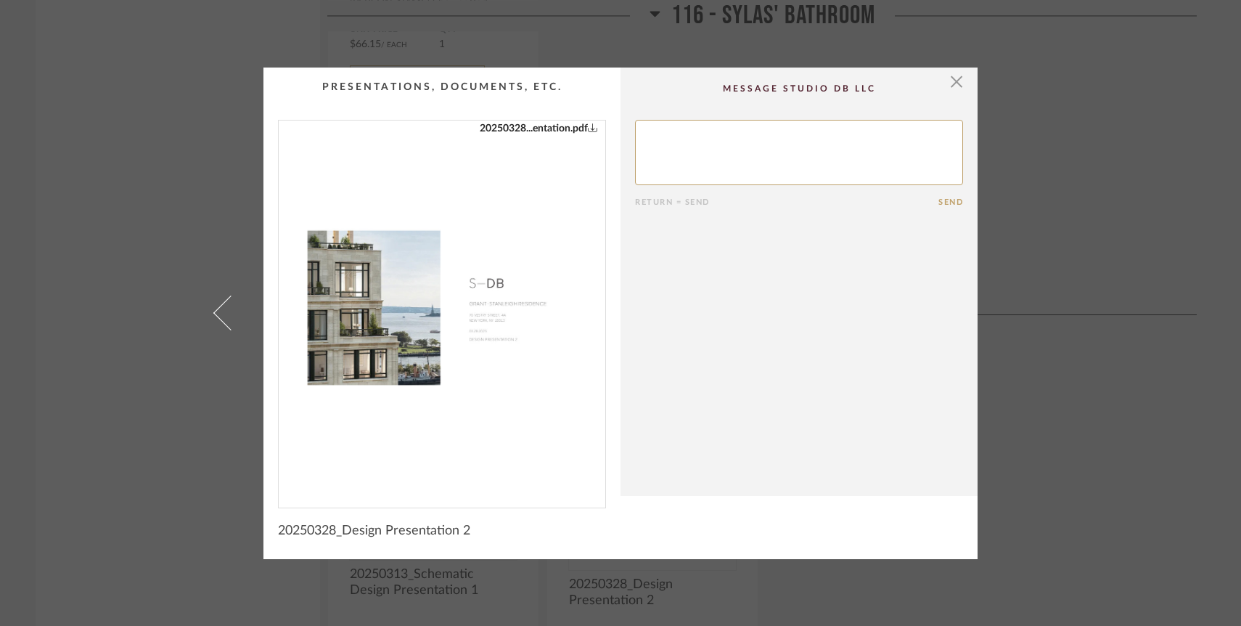
click at [560, 319] on img "0" at bounding box center [442, 307] width 327 height 375
click at [947, 79] on span "button" at bounding box center [956, 82] width 29 height 29
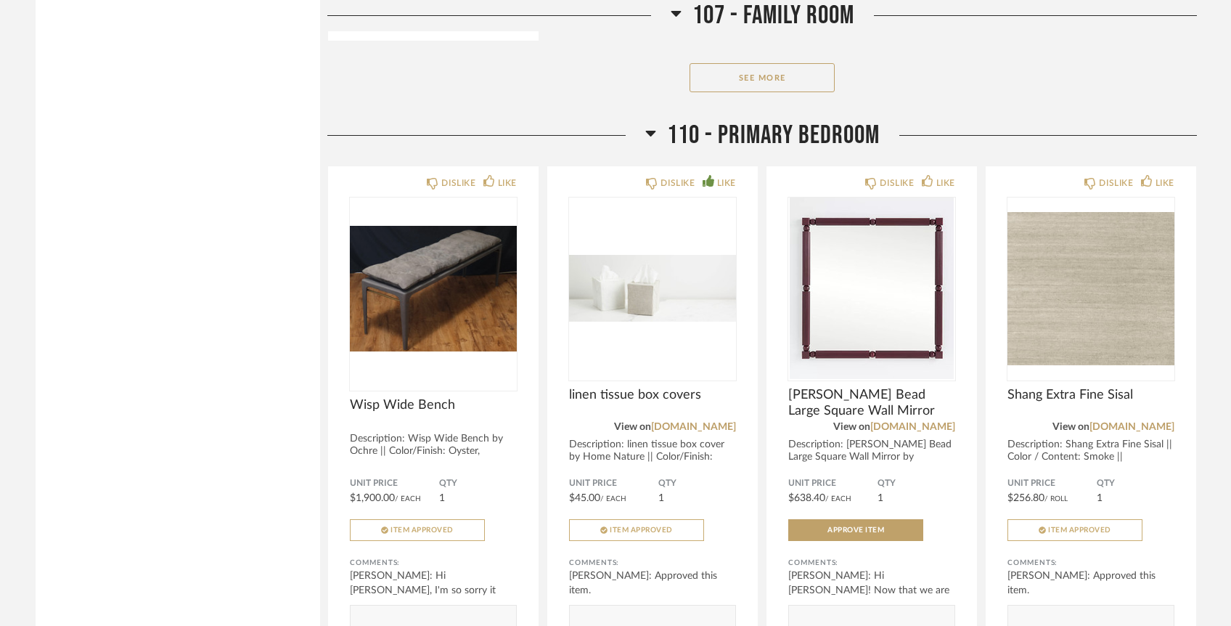
scroll to position [10813, 0]
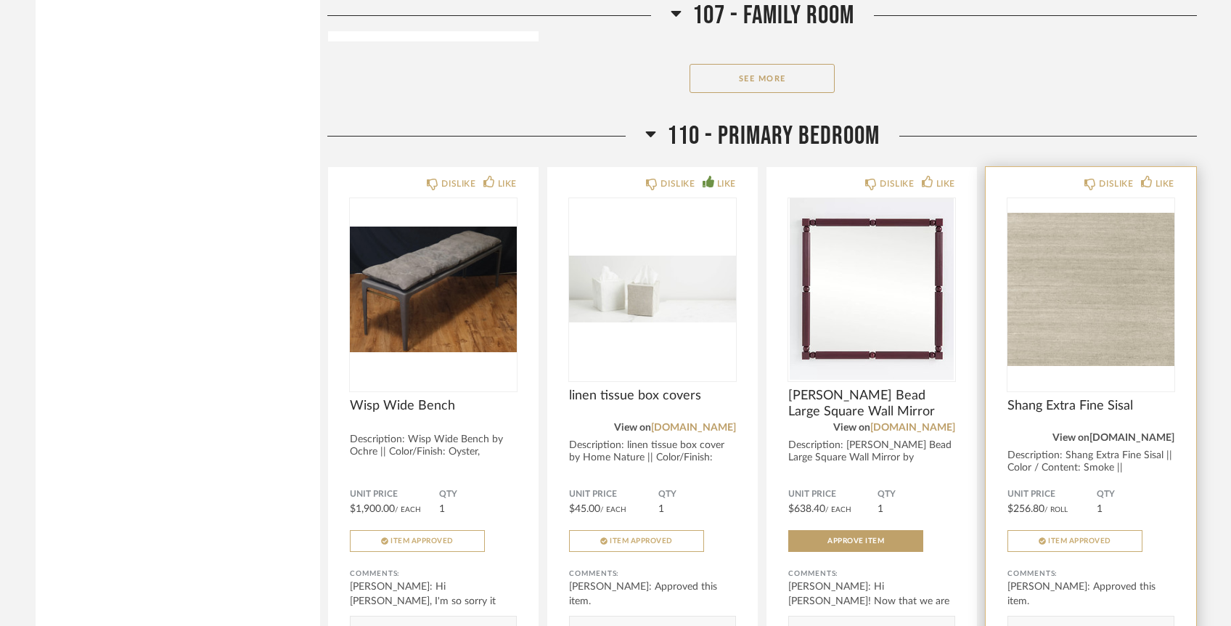
click at [1140, 433] on link "[DOMAIN_NAME]" at bounding box center [1132, 438] width 85 height 10
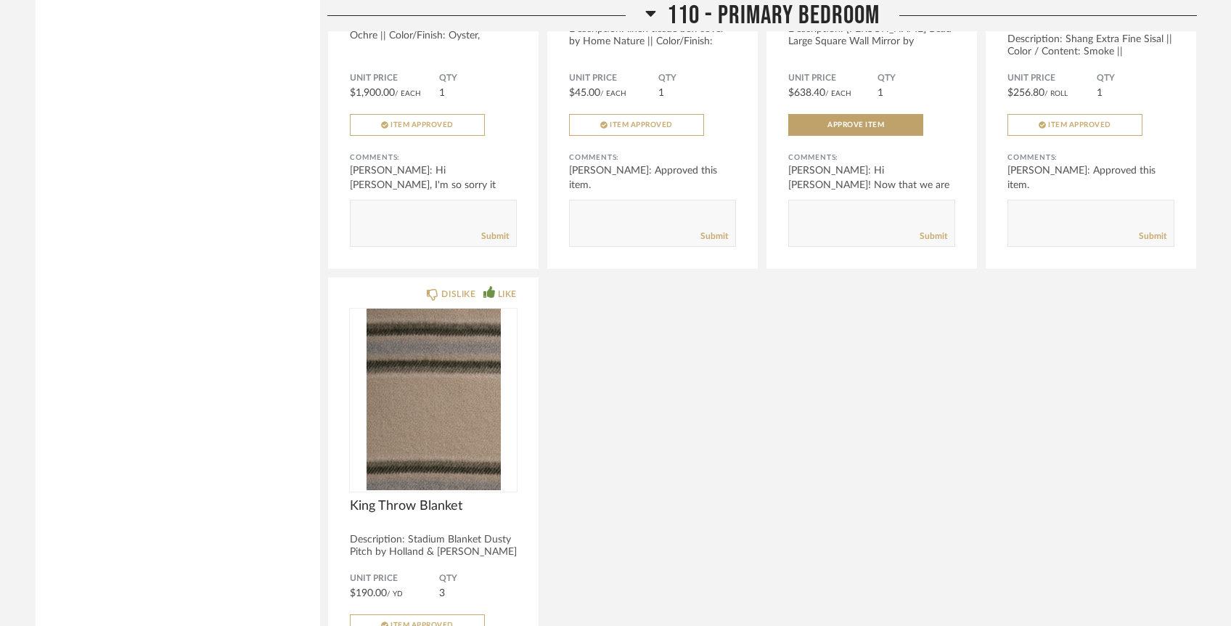
scroll to position [11522, 0]
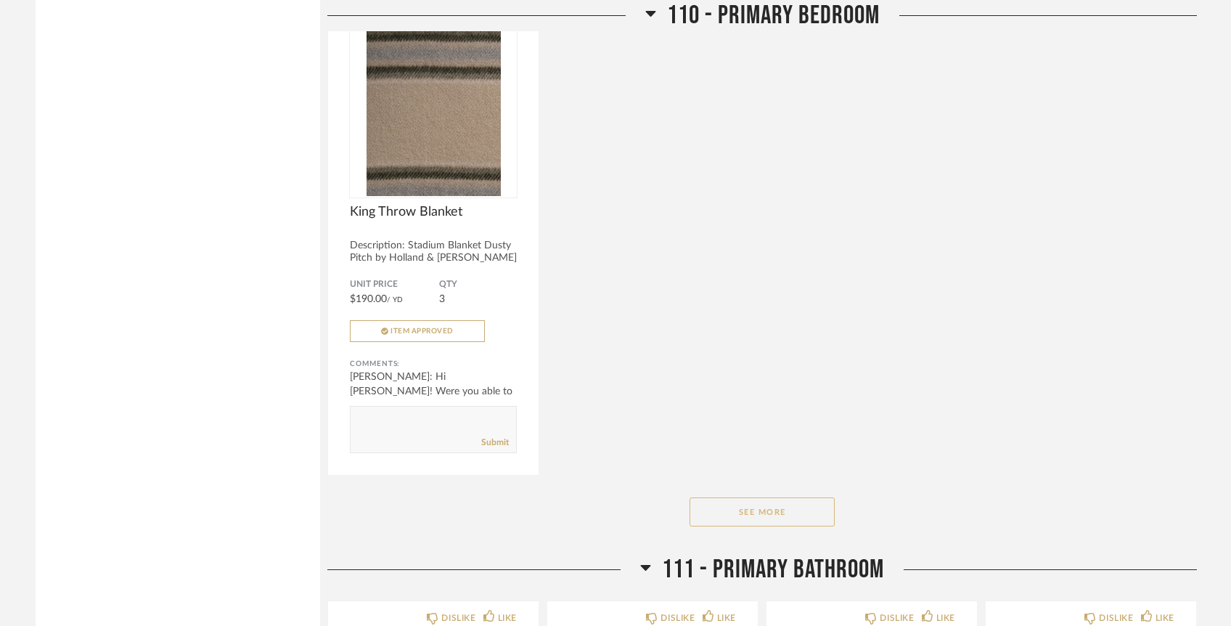
click at [765, 497] on button "See More" at bounding box center [762, 511] width 145 height 29
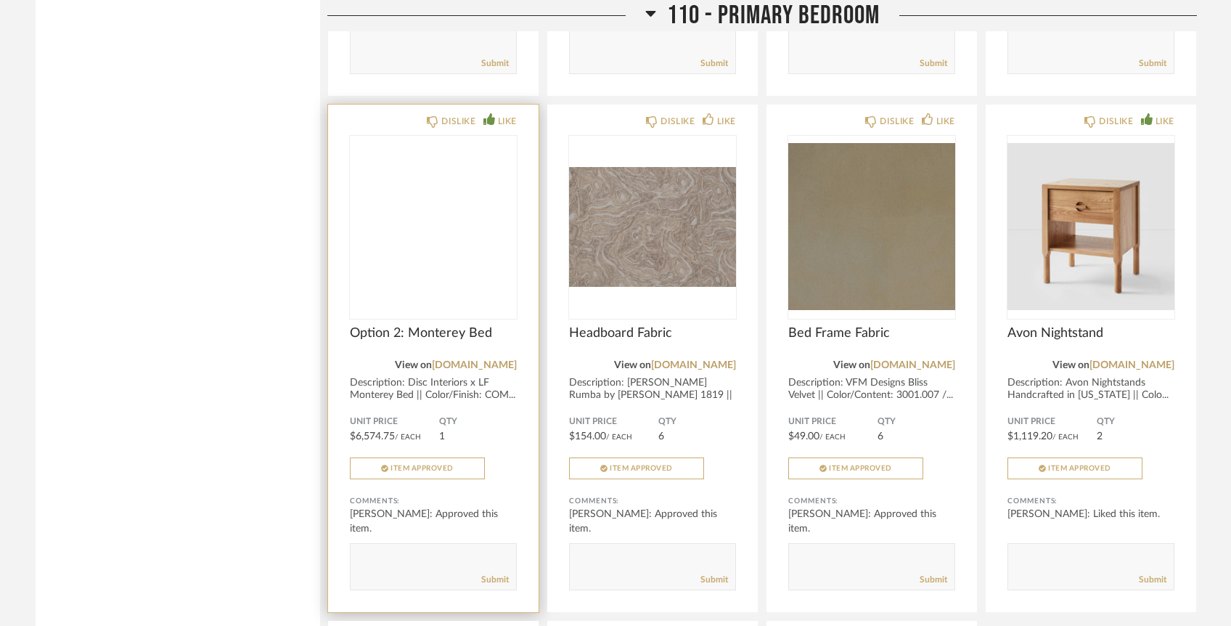
scroll to position [12415, 0]
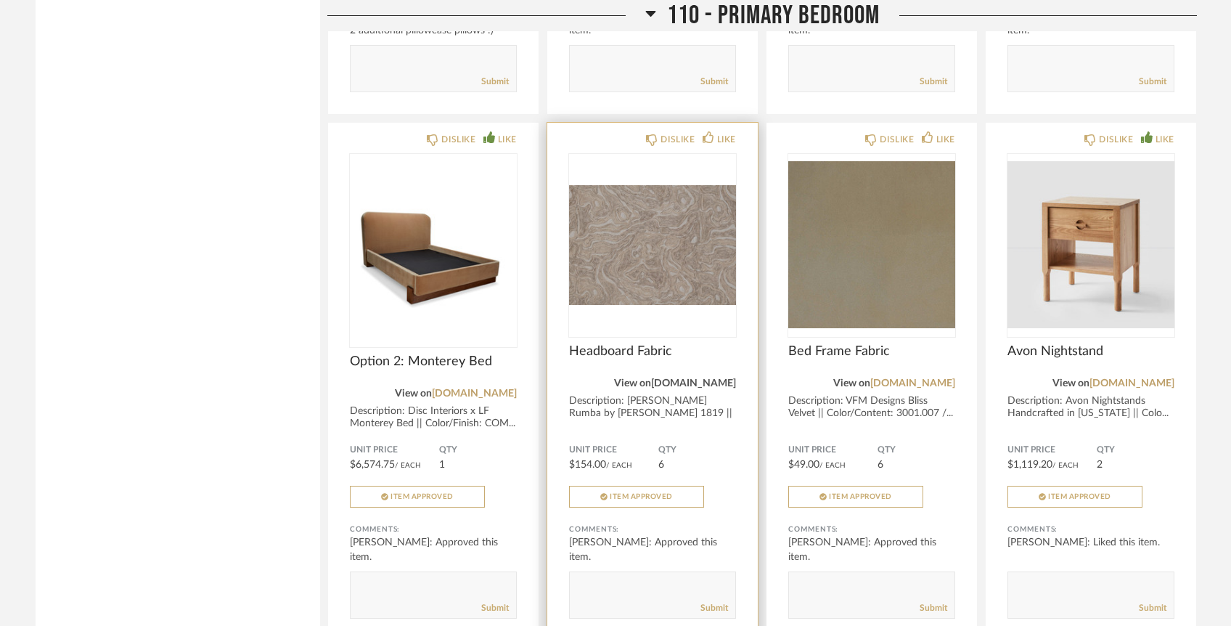
click at [671, 378] on link "[DOMAIN_NAME]" at bounding box center [693, 383] width 85 height 10
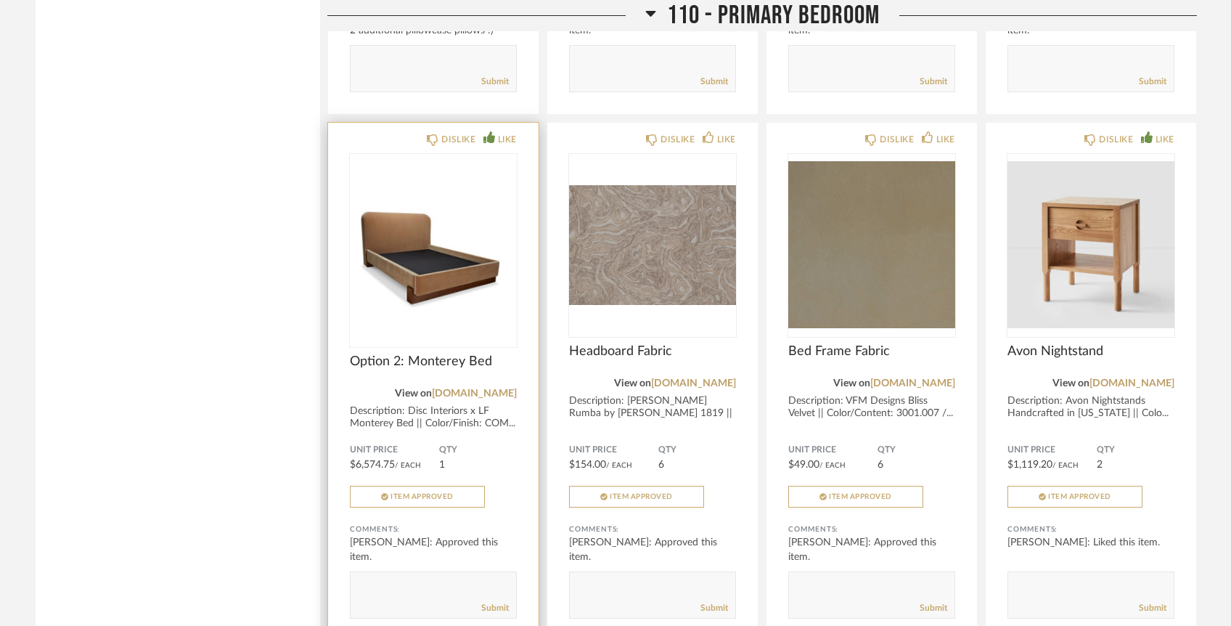
click at [436, 226] on img "0" at bounding box center [433, 244] width 167 height 181
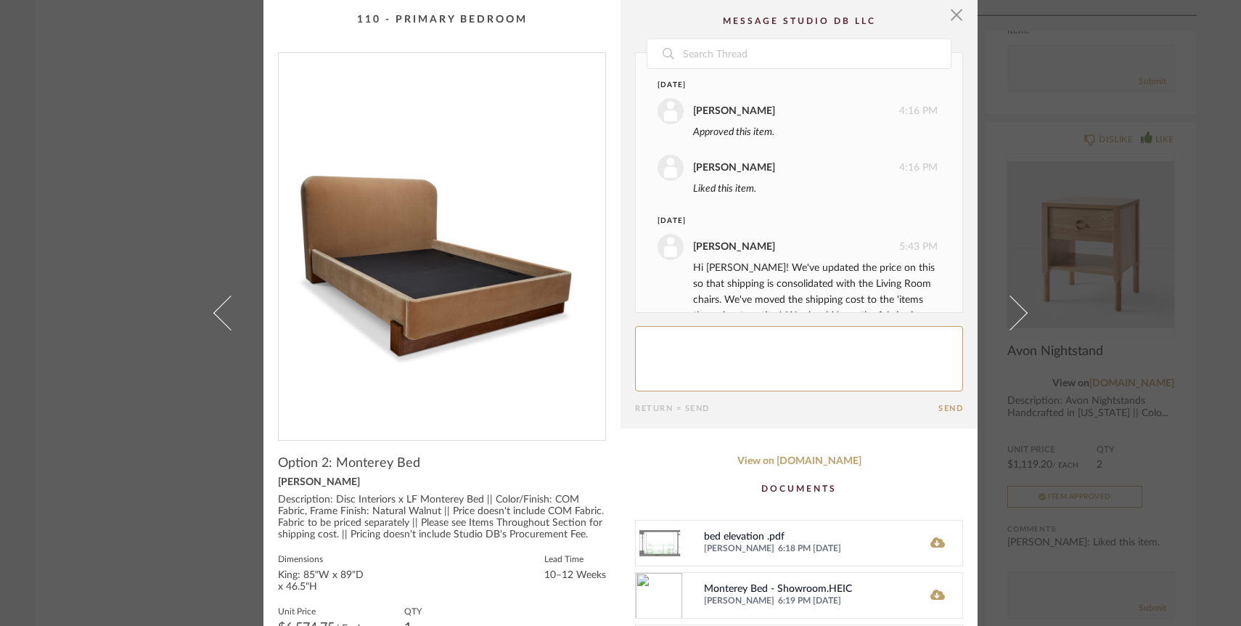
scroll to position [1501, 0]
